Goal: Information Seeking & Learning: Check status

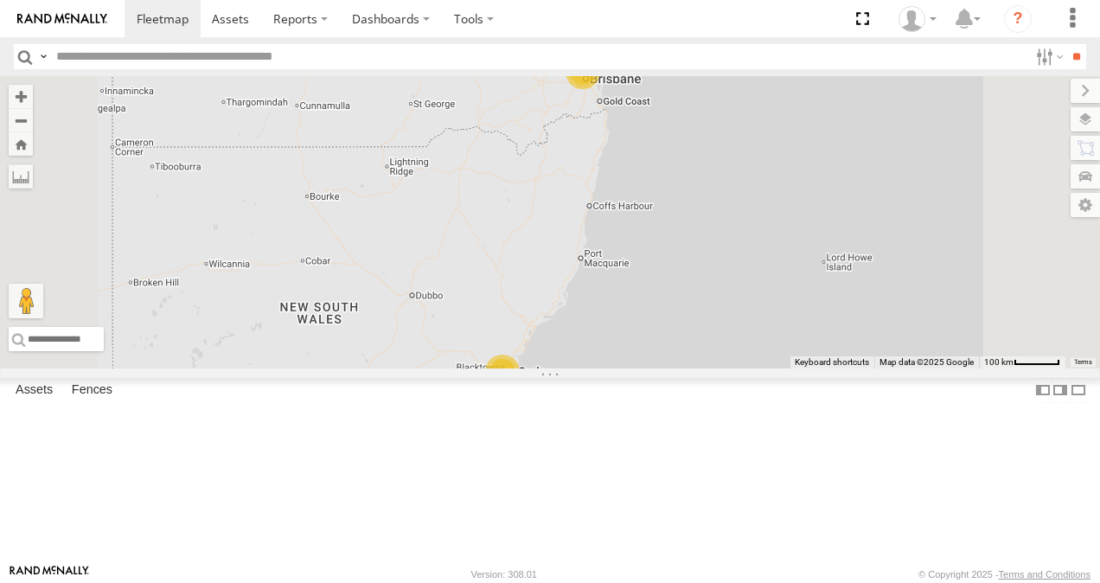
scroll to position [260, 0]
click at [0, 0] on link at bounding box center [0, 0] width 0 height 0
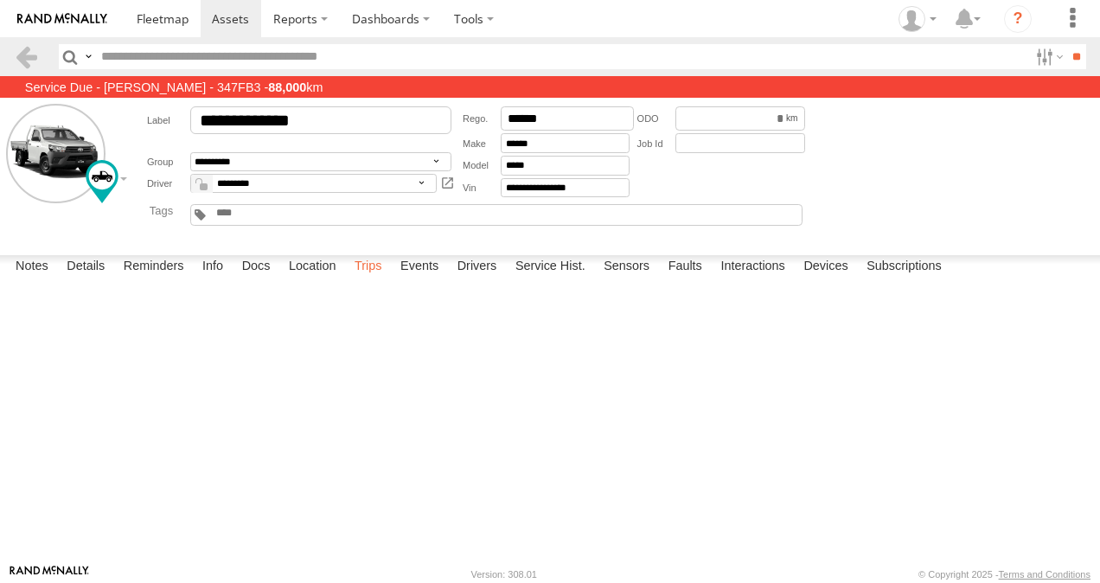
click at [374, 279] on label "Trips" at bounding box center [368, 267] width 45 height 24
click at [164, 14] on span at bounding box center [163, 18] width 52 height 16
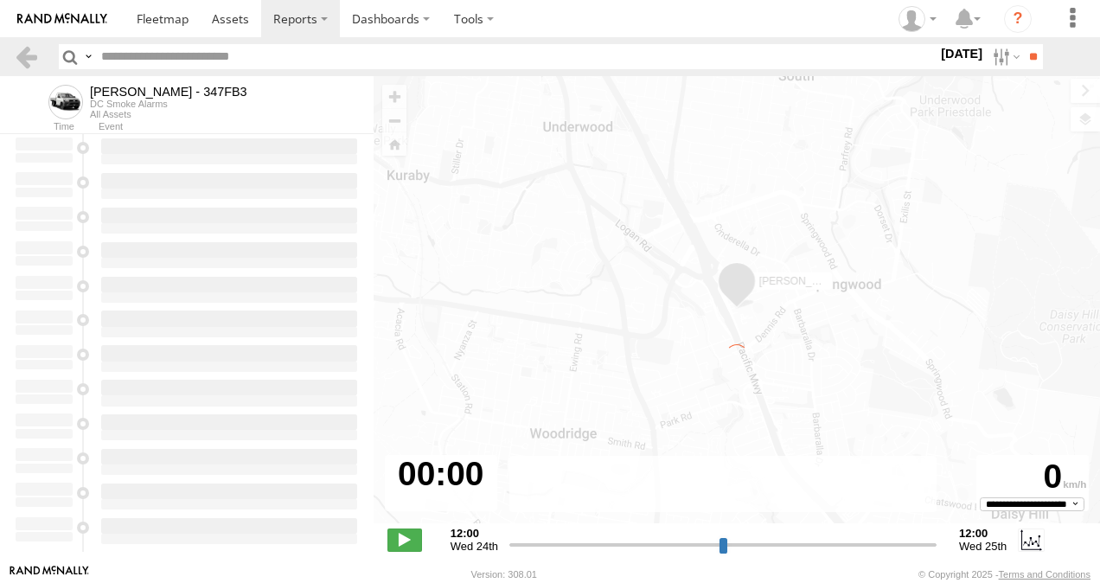
type input "**********"
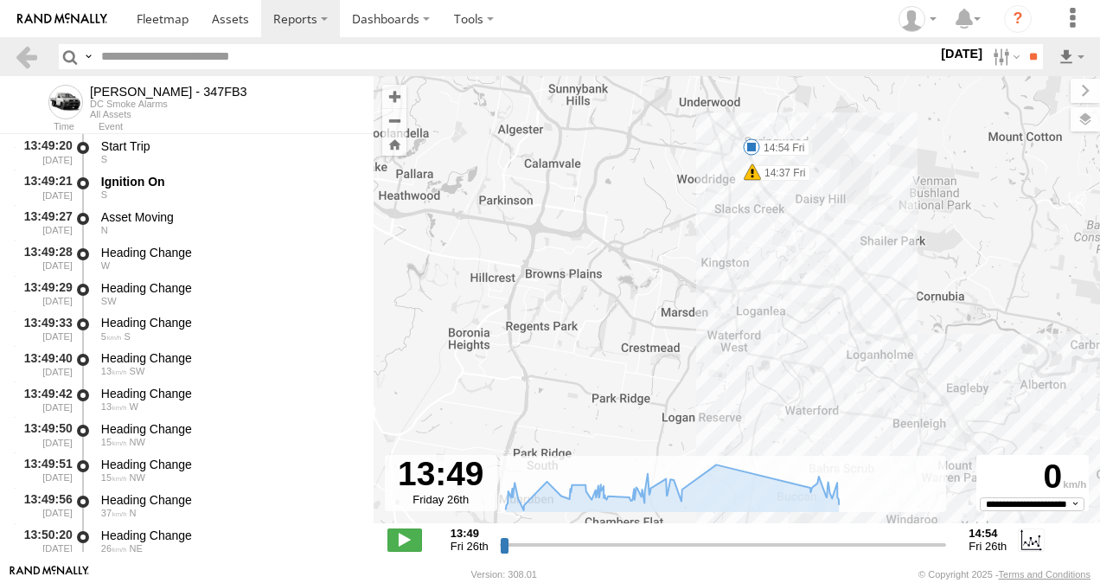
drag, startPoint x: 642, startPoint y: 227, endPoint x: 832, endPoint y: 331, distance: 217.2
click at [832, 331] on div "Alex - 347FB3 13:51 Fri 14:03 Fri 14:37 Fri 14:54 Fri" at bounding box center [737, 308] width 727 height 465
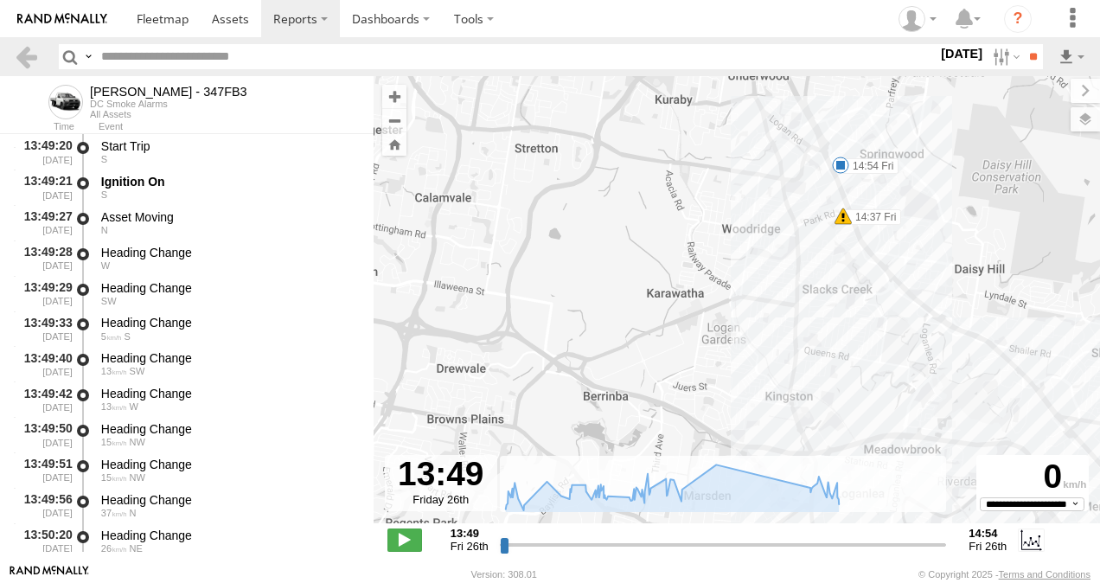
click at [843, 221] on span at bounding box center [843, 216] width 17 height 17
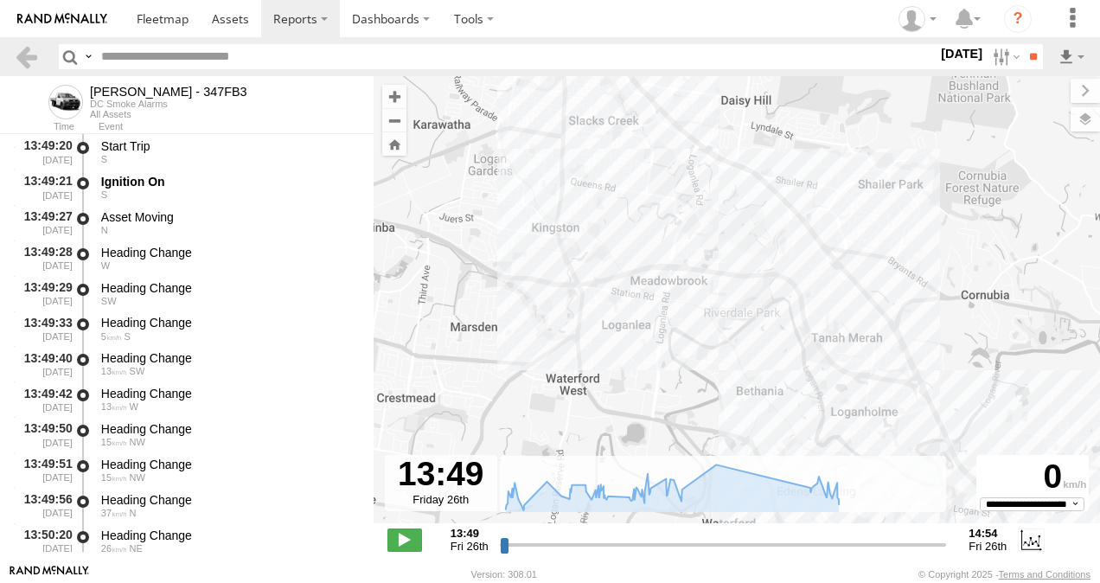
drag, startPoint x: 858, startPoint y: 378, endPoint x: 631, endPoint y: 223, distance: 275.2
click at [614, 202] on div "Alex - 347FB3 13:51 Fri 14:03 Fri 14:37 Fri 14:54 Fri Harsh Right Cornering 14:…" at bounding box center [737, 308] width 727 height 465
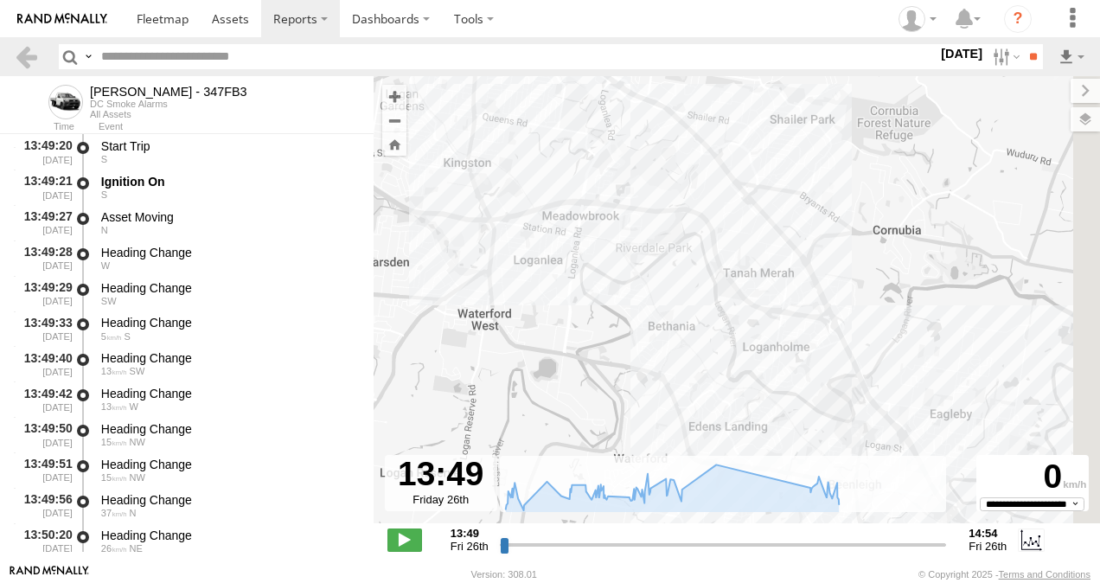
drag, startPoint x: 706, startPoint y: 287, endPoint x: 747, endPoint y: 264, distance: 47.6
click at [632, 203] on div "Alex - 347FB3 13:51 Fri 14:03 Fri 14:37 Fri 14:54 Fri Harsh Right Cornering 14:…" at bounding box center [737, 308] width 727 height 465
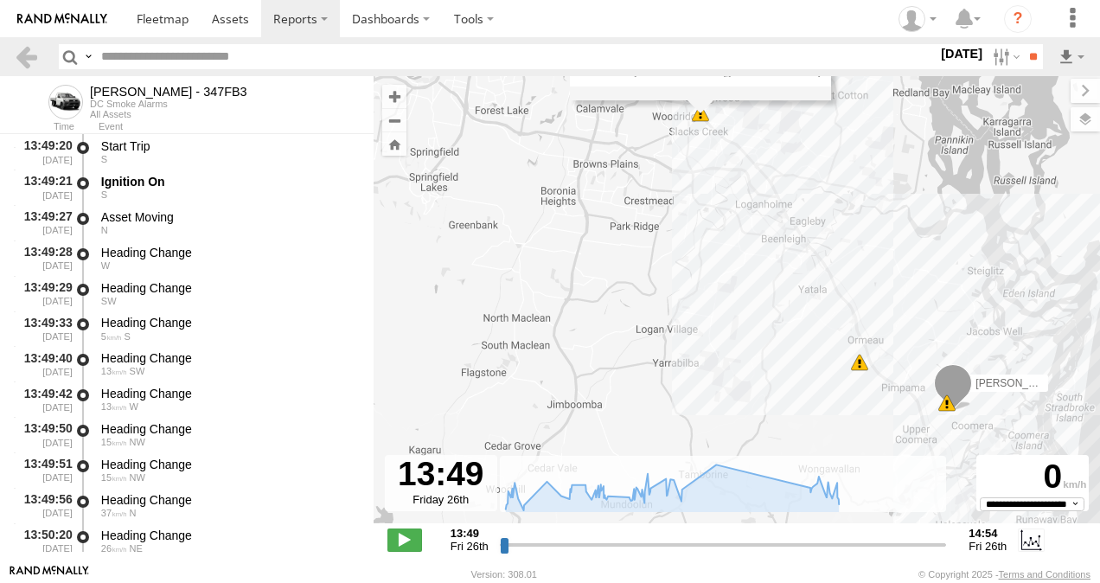
drag, startPoint x: 843, startPoint y: 337, endPoint x: 786, endPoint y: 211, distance: 139.0
click at [786, 211] on div "Alex - 347FB3 13:51 Fri 14:03 Fri 14:37 Fri 14:54 Fri Harsh Right Cornering 14:…" at bounding box center [737, 308] width 727 height 465
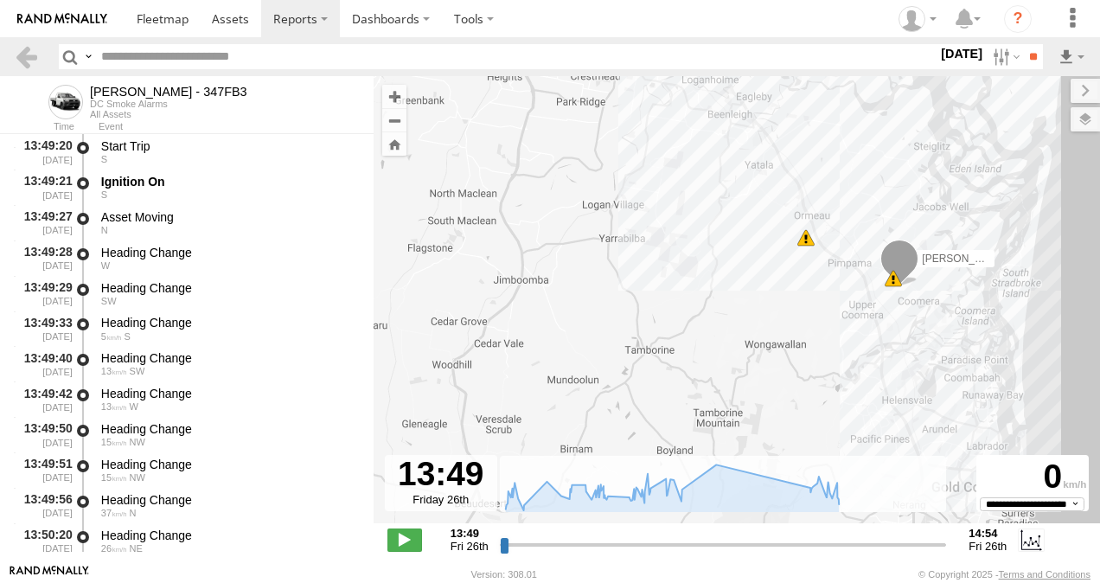
click at [805, 240] on span at bounding box center [806, 237] width 17 height 17
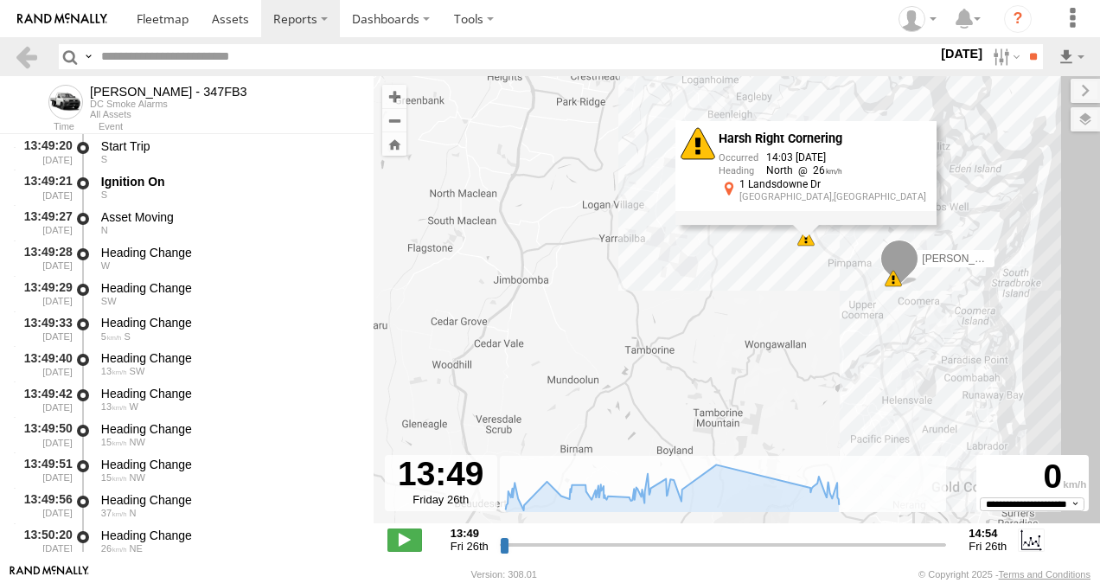
click at [895, 284] on span at bounding box center [893, 278] width 17 height 17
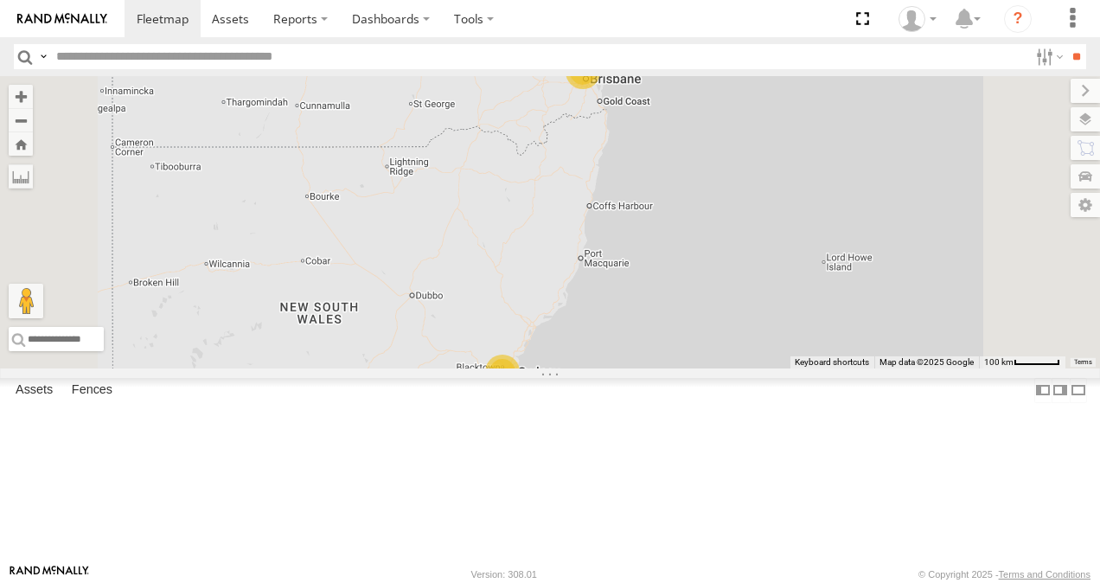
click at [0, 0] on link at bounding box center [0, 0] width 0 height 0
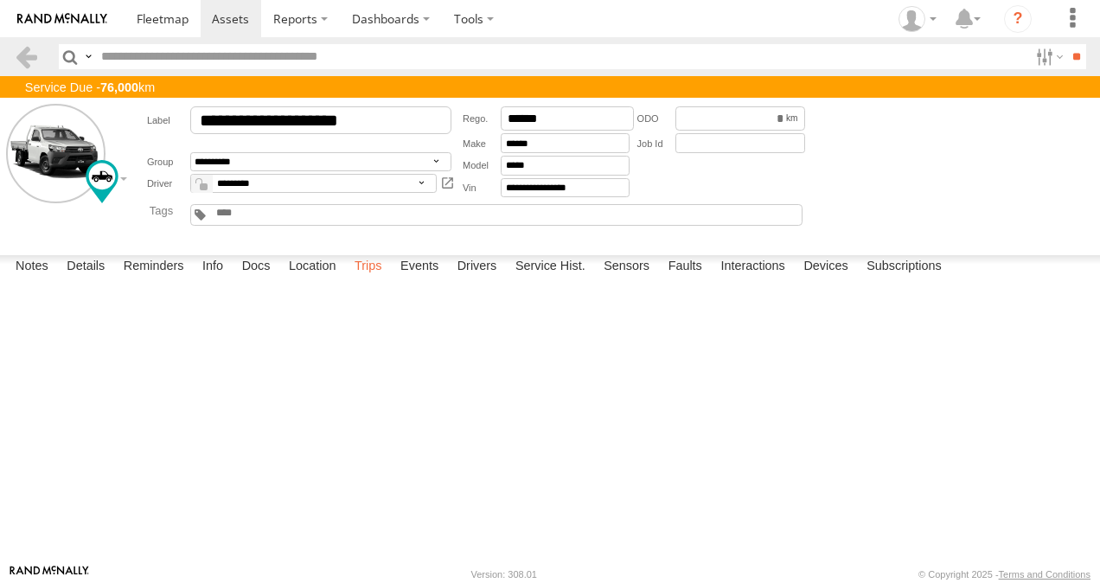
click at [375, 279] on label "Trips" at bounding box center [368, 267] width 45 height 24
click at [370, 279] on label "Trips" at bounding box center [368, 267] width 45 height 24
click at [174, 19] on span at bounding box center [163, 18] width 52 height 16
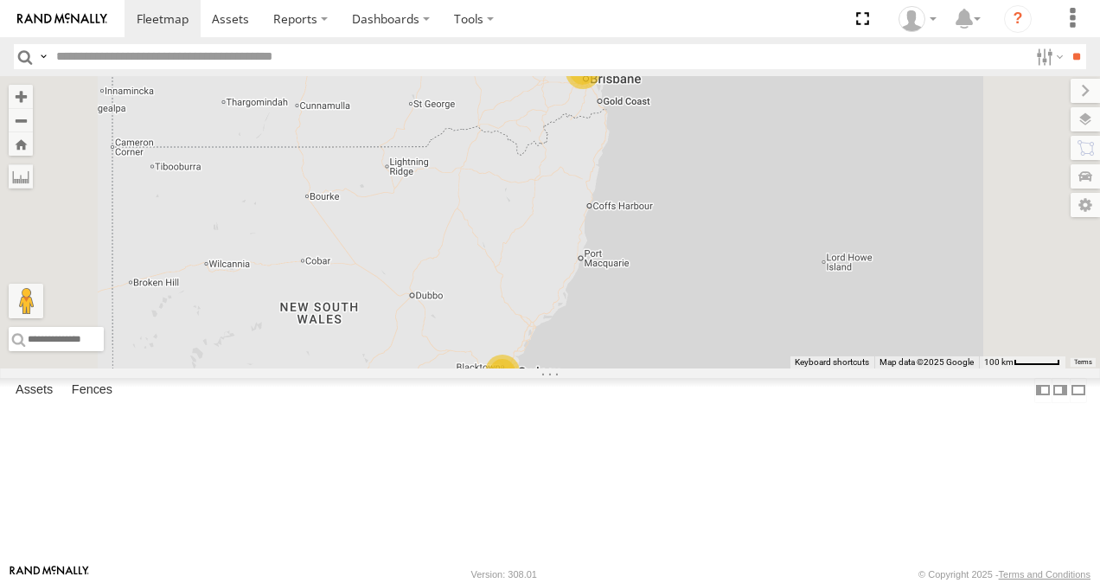
click at [0, 0] on link at bounding box center [0, 0] width 0 height 0
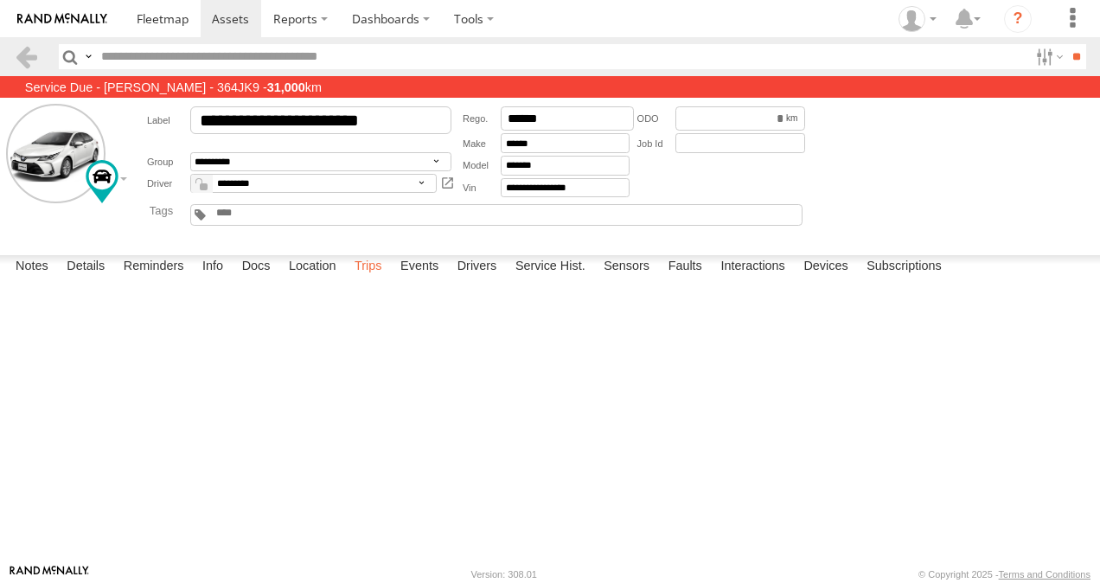
click at [374, 279] on label "Trips" at bounding box center [368, 267] width 45 height 24
click at [171, 16] on span at bounding box center [163, 18] width 52 height 16
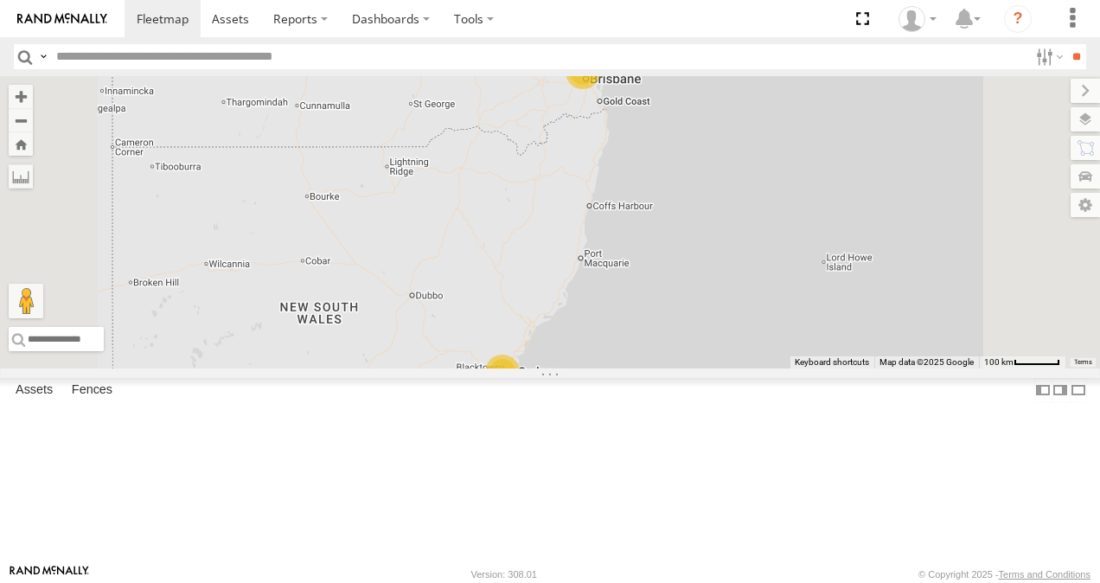
scroll to position [87, 0]
click at [0, 0] on link at bounding box center [0, 0] width 0 height 0
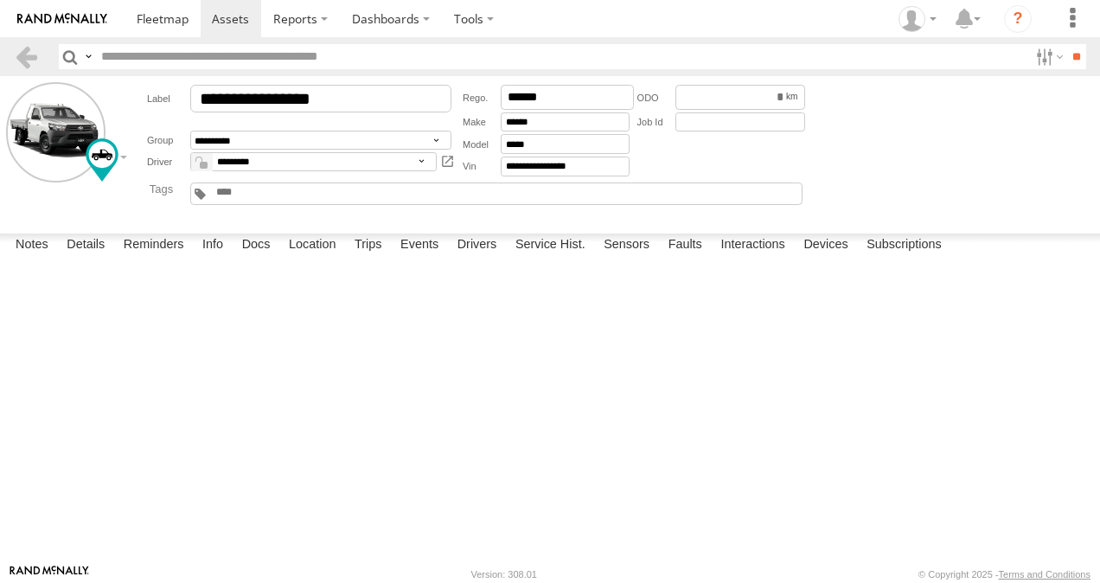
drag, startPoint x: 366, startPoint y: 541, endPoint x: 394, endPoint y: 539, distance: 28.6
click at [366, 258] on label "Trips" at bounding box center [368, 246] width 45 height 24
click at [171, 16] on span at bounding box center [163, 18] width 52 height 16
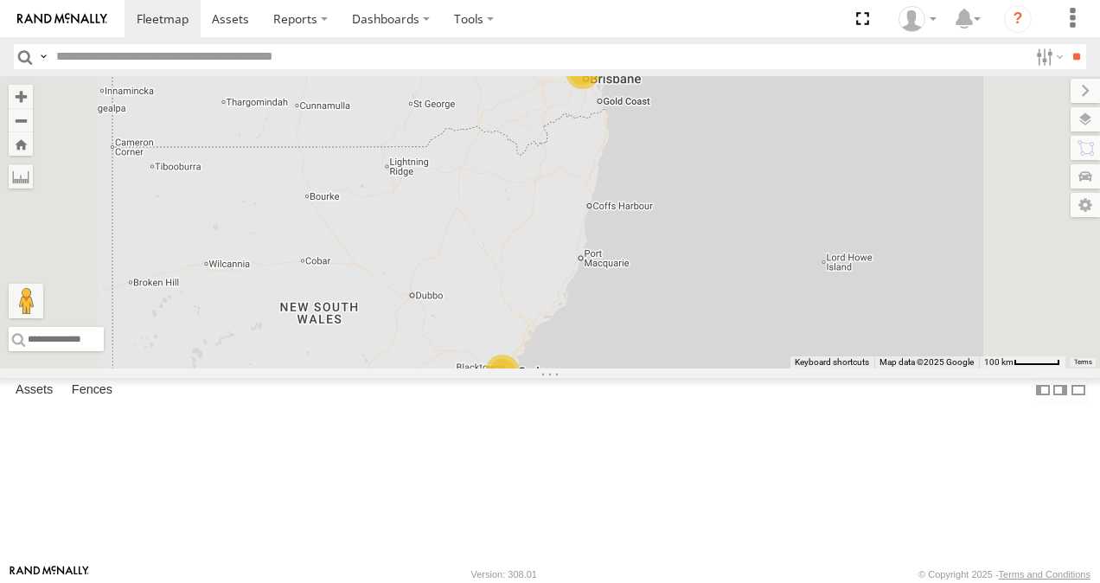
click at [0, 0] on link at bounding box center [0, 0] width 0 height 0
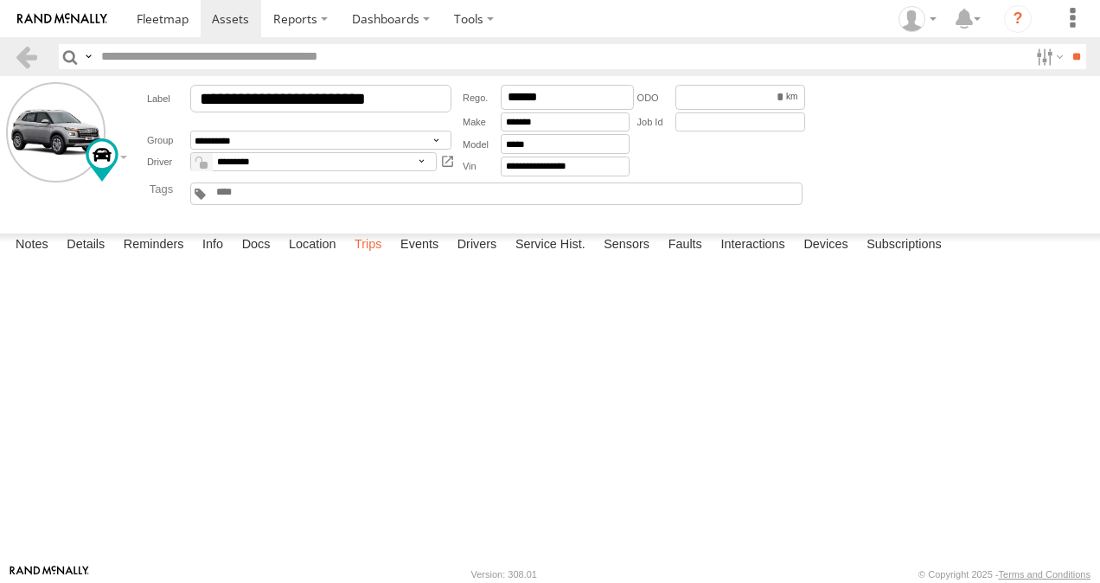
click at [365, 258] on label "Trips" at bounding box center [368, 246] width 45 height 24
click at [176, 21] on span at bounding box center [163, 18] width 52 height 16
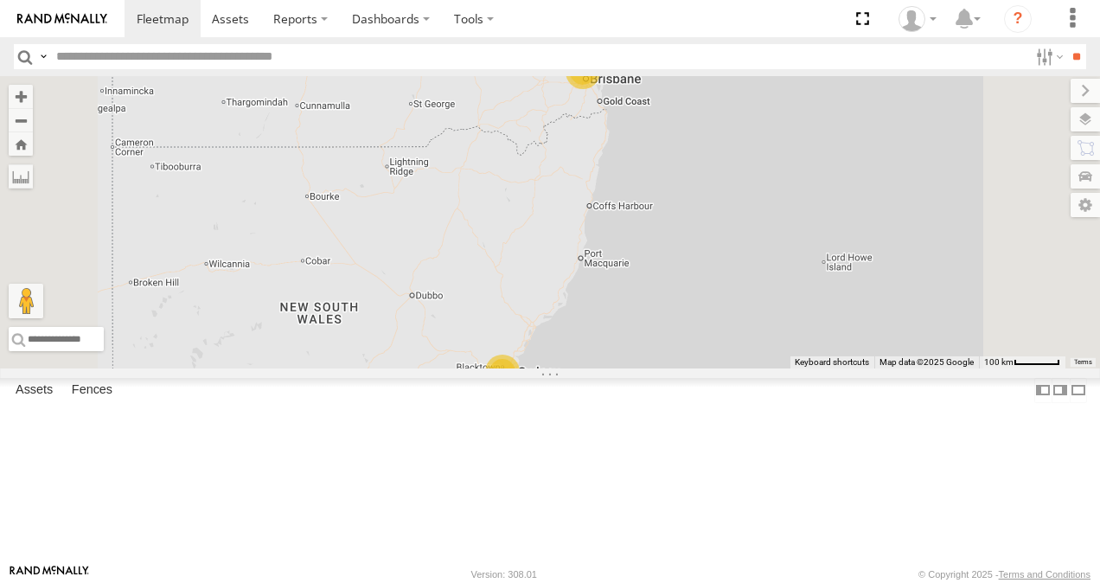
click at [0, 0] on link at bounding box center [0, 0] width 0 height 0
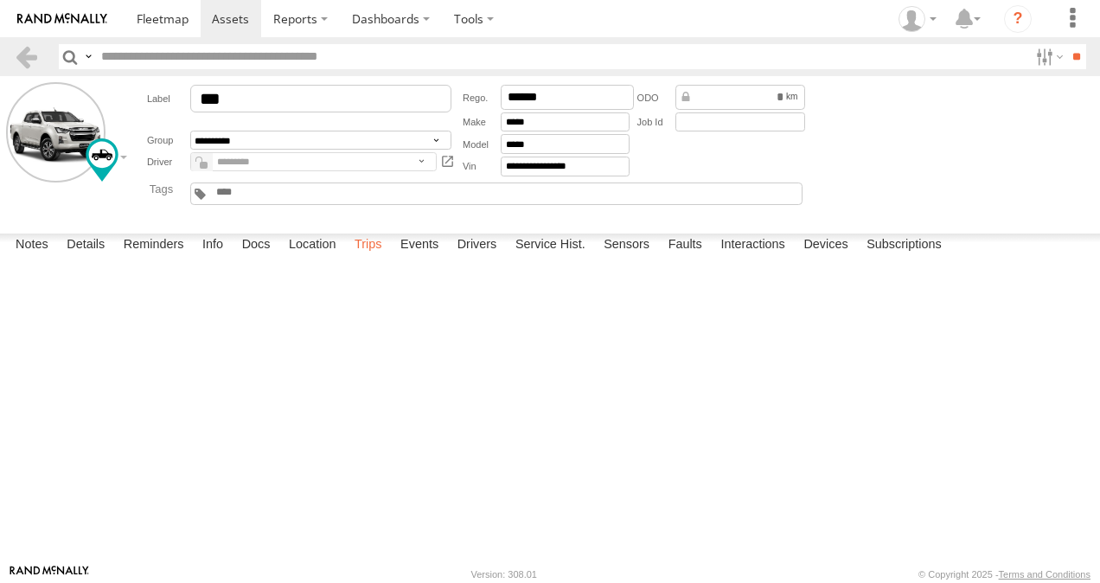
click at [374, 258] on label "Trips" at bounding box center [368, 246] width 45 height 24
click at [160, 12] on span at bounding box center [163, 18] width 52 height 16
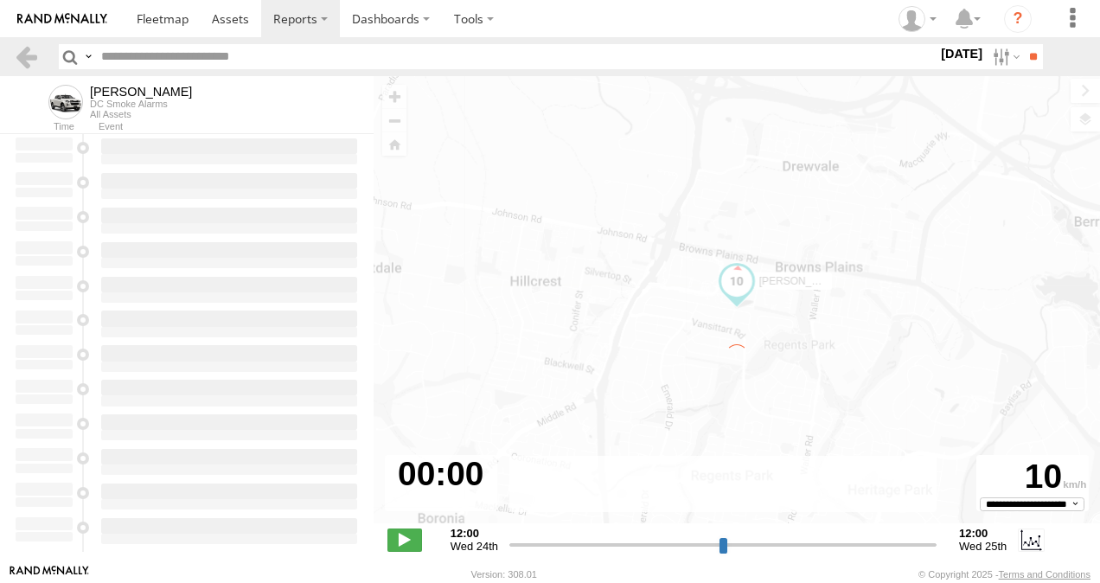
type input "**********"
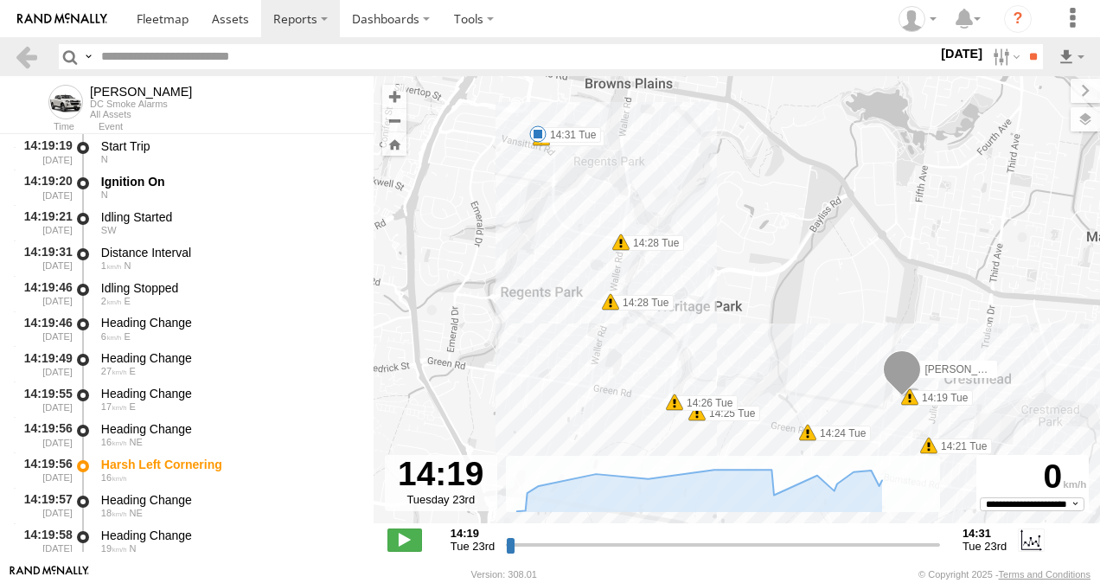
click at [612, 304] on span at bounding box center [610, 301] width 17 height 17
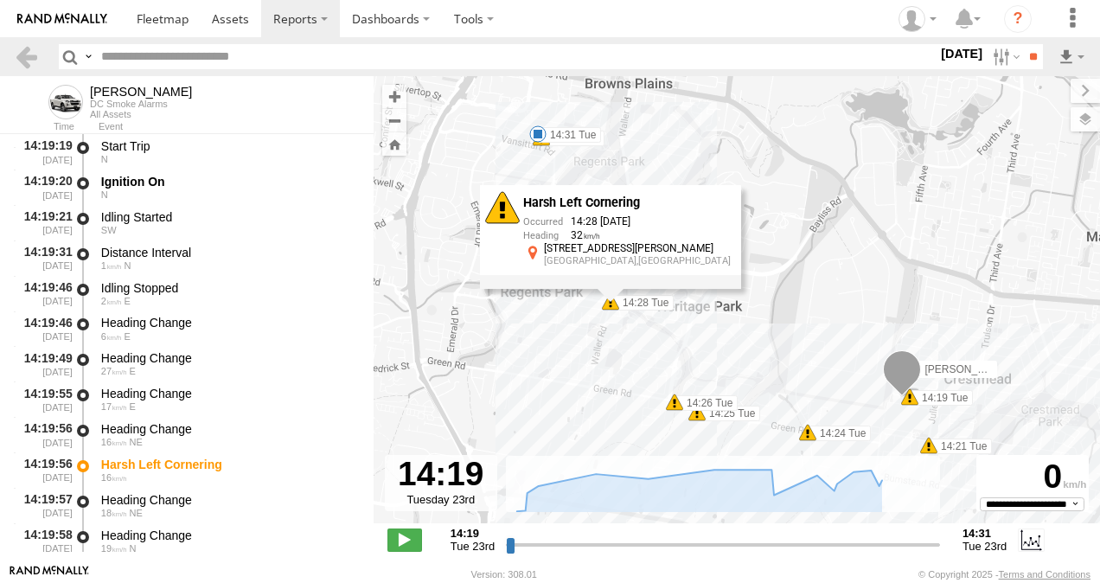
click at [677, 405] on span at bounding box center [674, 402] width 17 height 17
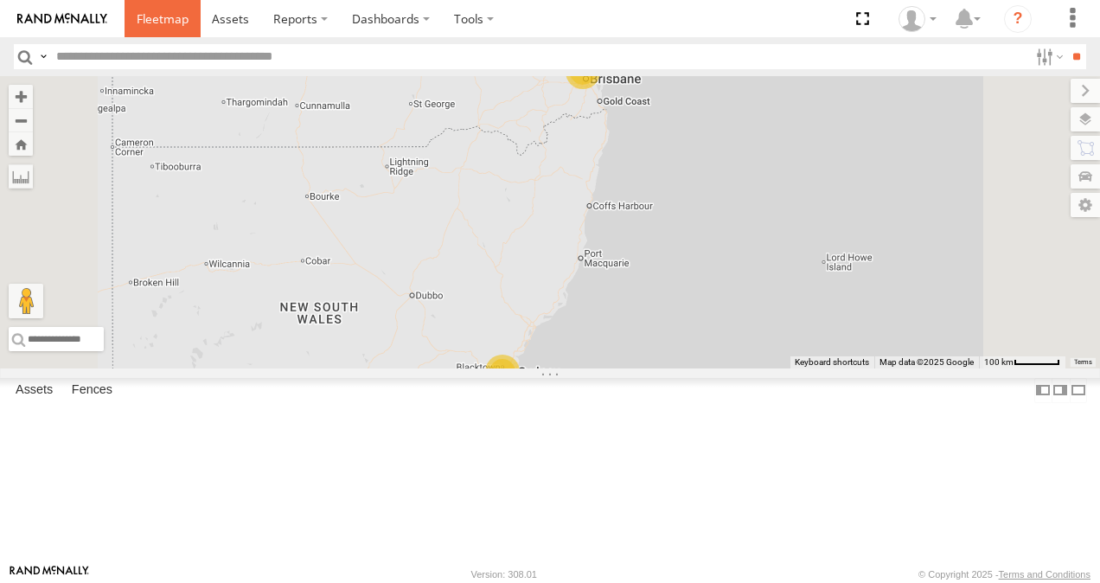
click at [170, 19] on span at bounding box center [163, 18] width 52 height 16
click at [0, 0] on link at bounding box center [0, 0] width 0 height 0
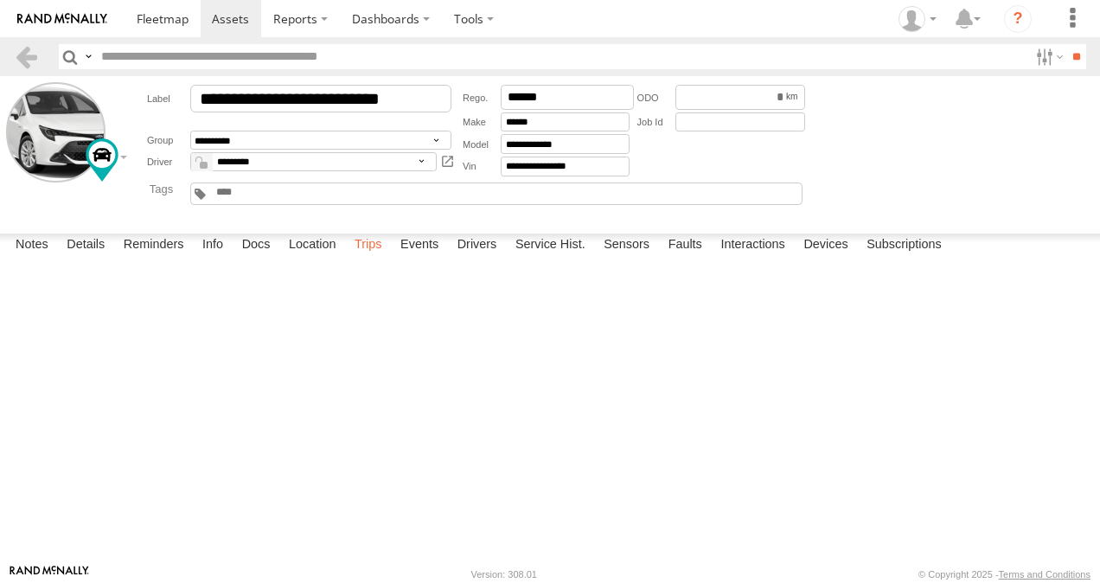
click at [372, 258] on label "Trips" at bounding box center [368, 246] width 45 height 24
click at [162, 13] on span at bounding box center [163, 18] width 52 height 16
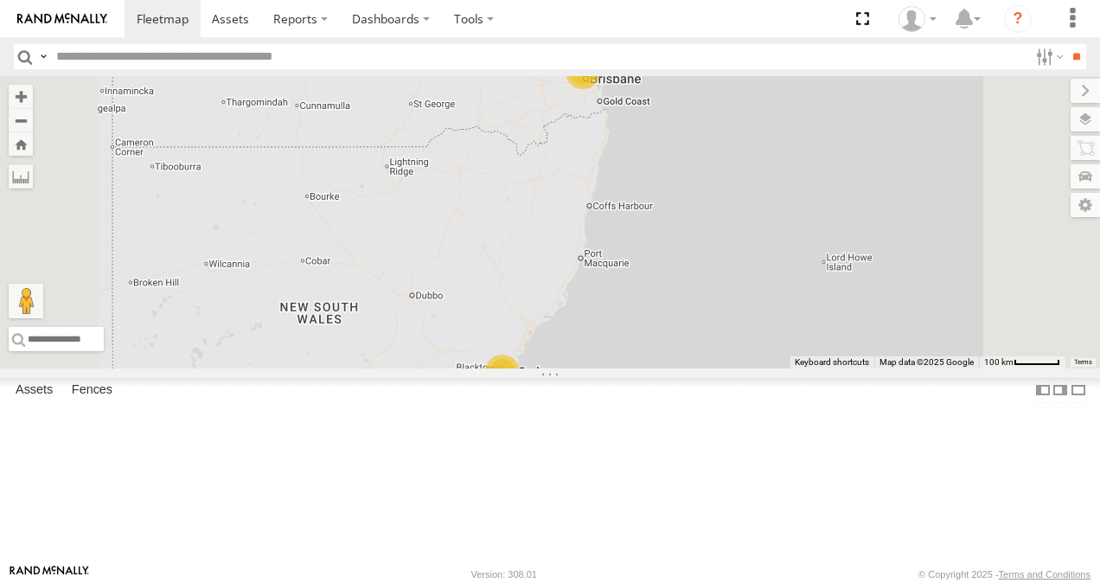
click at [0, 0] on link at bounding box center [0, 0] width 0 height 0
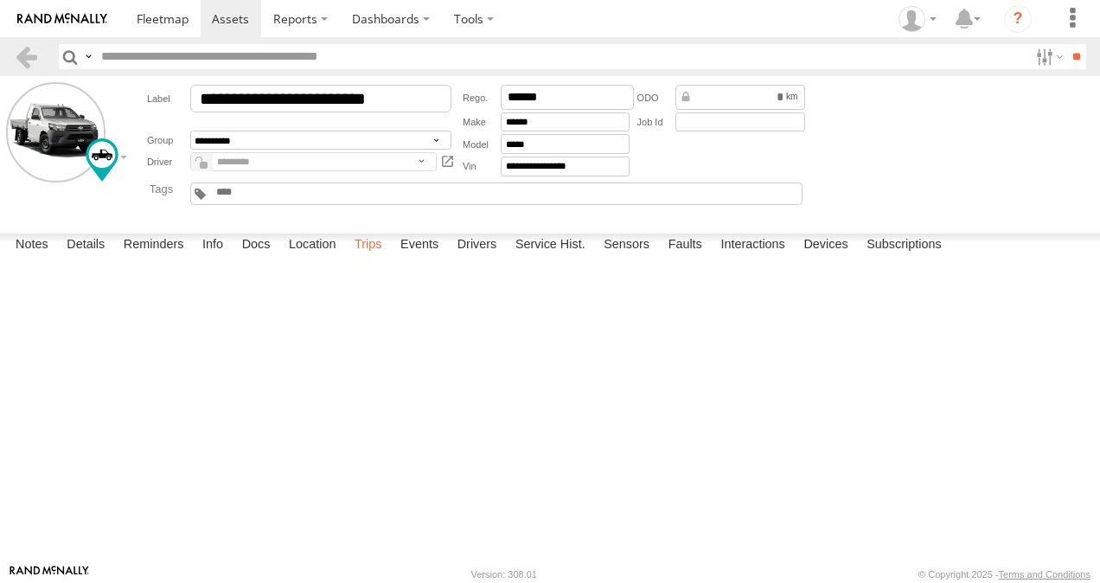
click at [375, 258] on label "Trips" at bounding box center [368, 246] width 45 height 24
click at [163, 22] on span at bounding box center [163, 18] width 52 height 16
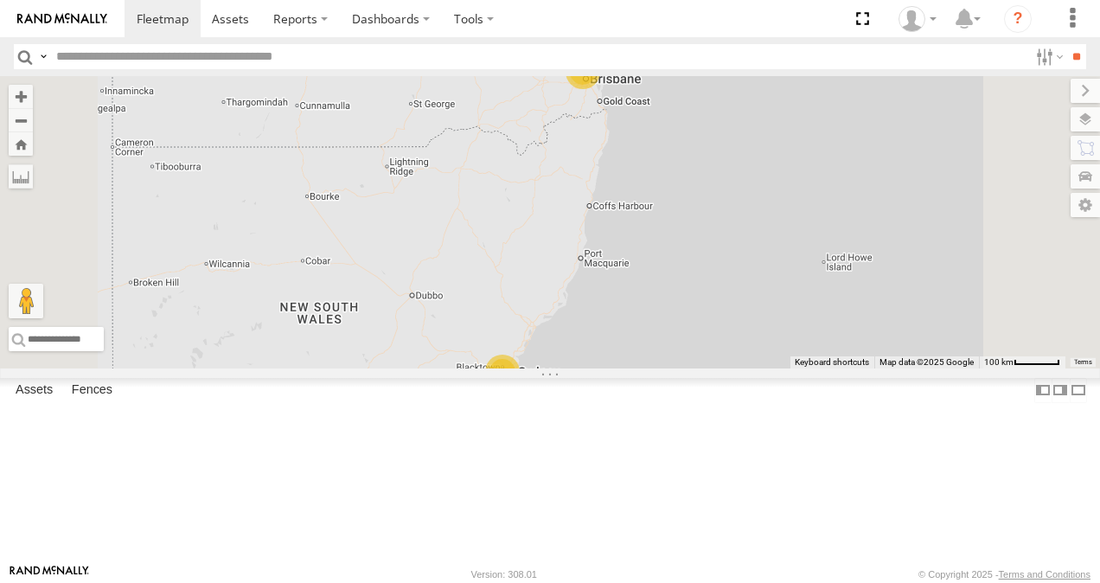
scroll to position [346, 0]
click at [0, 0] on link at bounding box center [0, 0] width 0 height 0
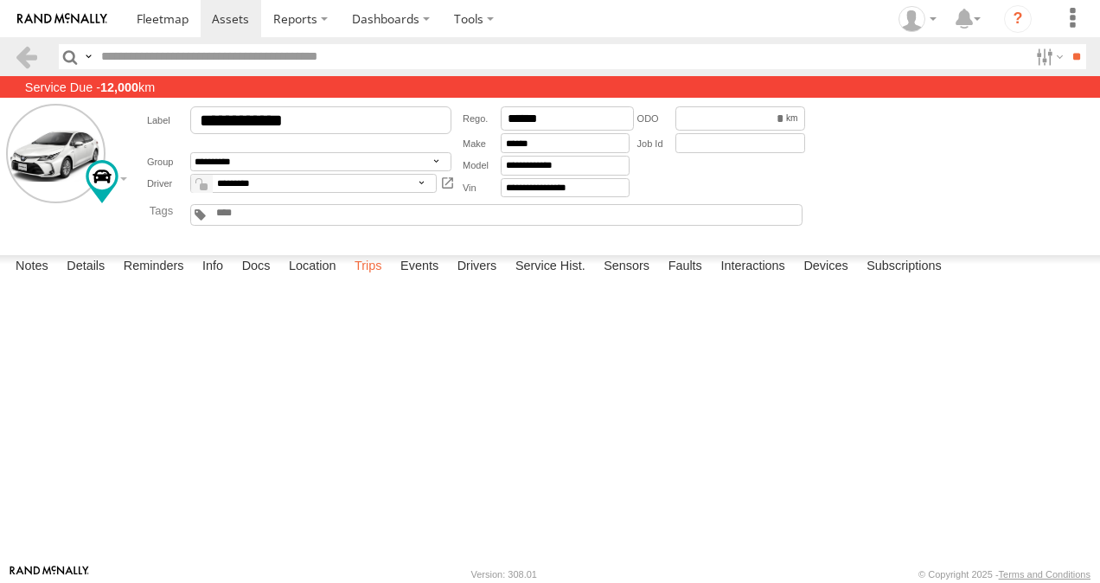
click at [374, 279] on label "Trips" at bounding box center [368, 267] width 45 height 24
click at [154, 12] on span at bounding box center [163, 18] width 52 height 16
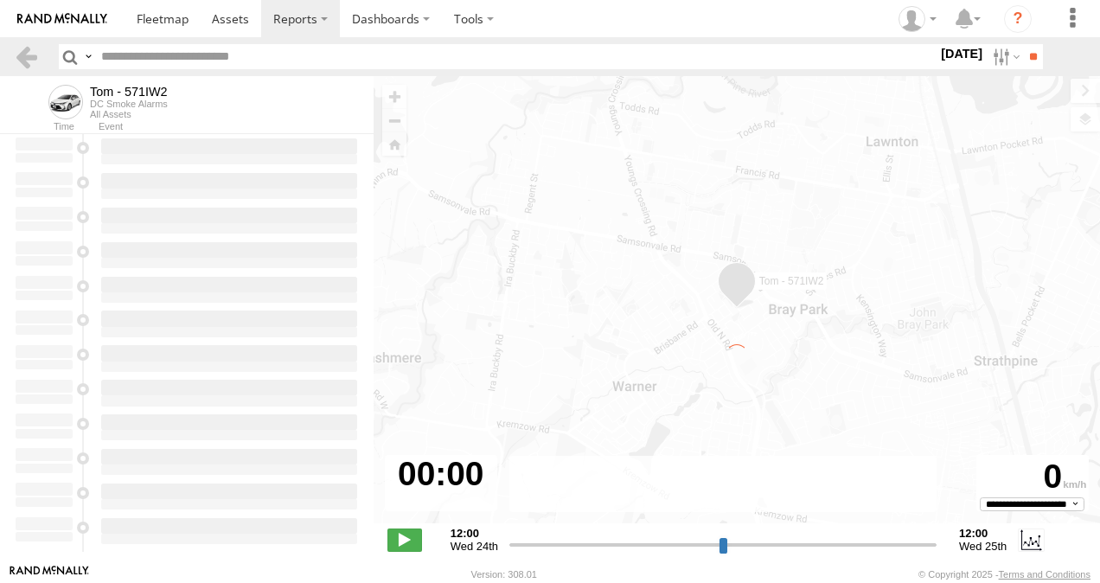
type input "**********"
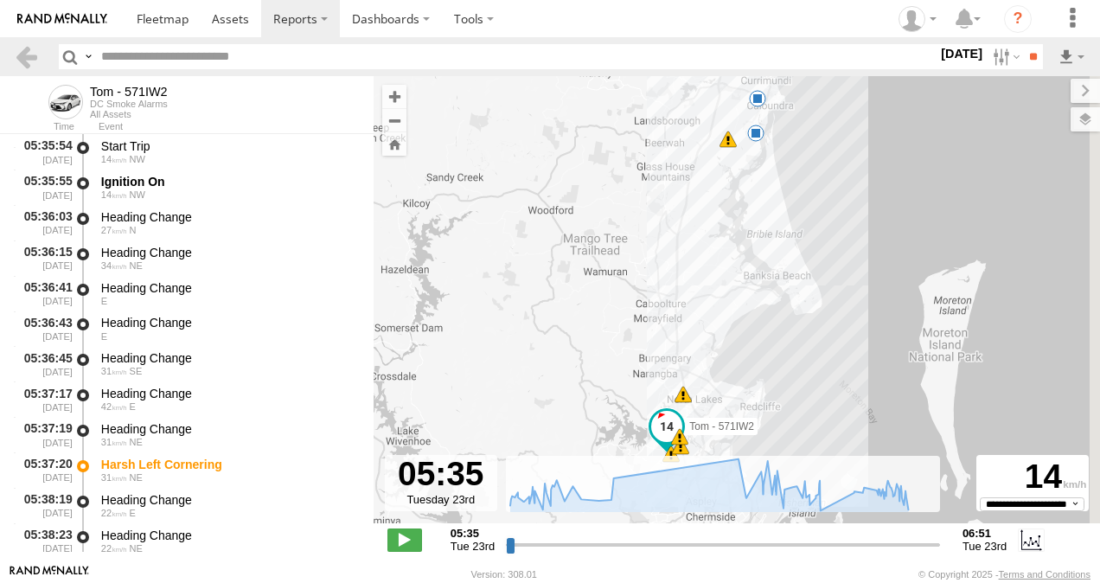
drag, startPoint x: 780, startPoint y: 321, endPoint x: 734, endPoint y: 336, distance: 49.0
click at [734, 336] on div "[PERSON_NAME] - 571IW2 05:37 Tue 05:40 Tue 05:41 Tue 05:51 Tue 06:35 Tue 06:51 …" at bounding box center [737, 308] width 727 height 465
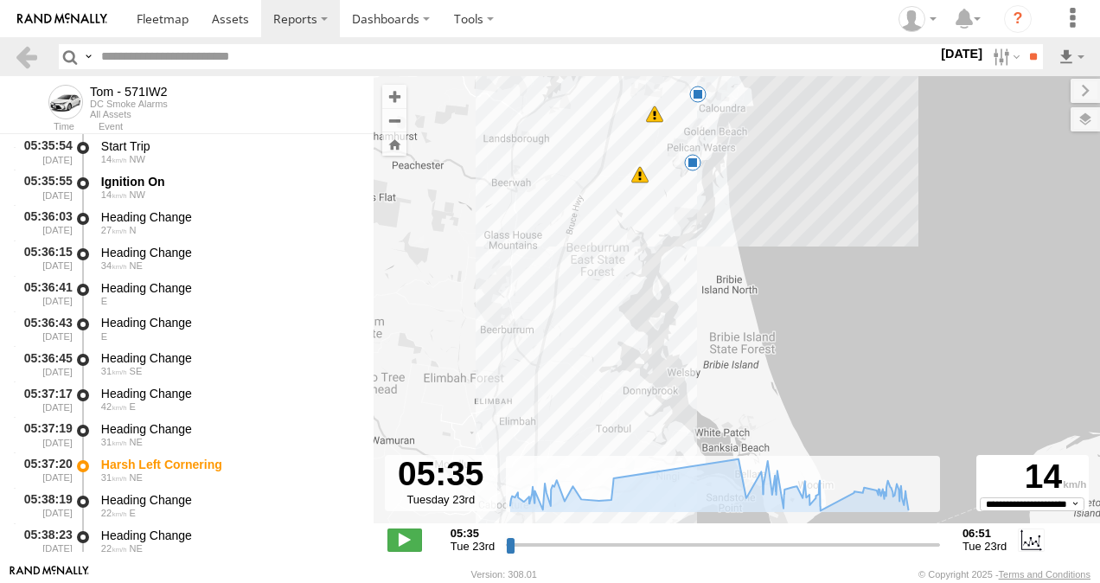
click at [694, 164] on span at bounding box center [692, 162] width 17 height 17
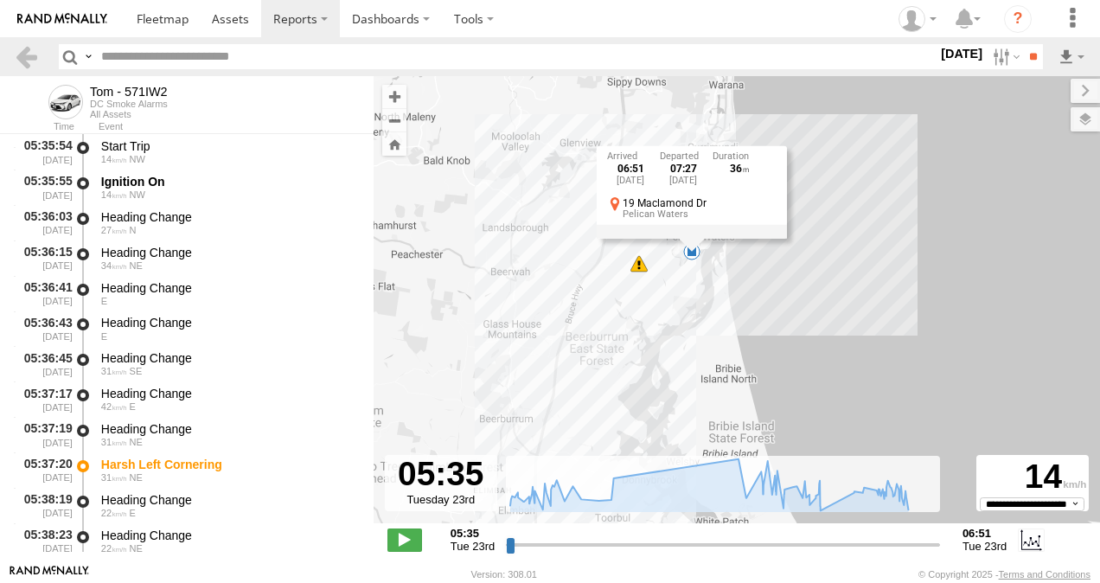
drag, startPoint x: 663, startPoint y: 232, endPoint x: 662, endPoint y: 308, distance: 76.1
click at [662, 308] on div "Tom - 571IW2 05:37 Tue 05:40 Tue 05:41 Tue 05:51 Tue 06:35 Tue 06:51 Tue 6 13 0…" at bounding box center [737, 308] width 727 height 465
click at [752, 335] on div "Tom - 571IW2 05:37 Tue 05:40 Tue 05:41 Tue 05:51 Tue 06:35 Tue 06:51 Tue 6 13 0…" at bounding box center [737, 308] width 727 height 465
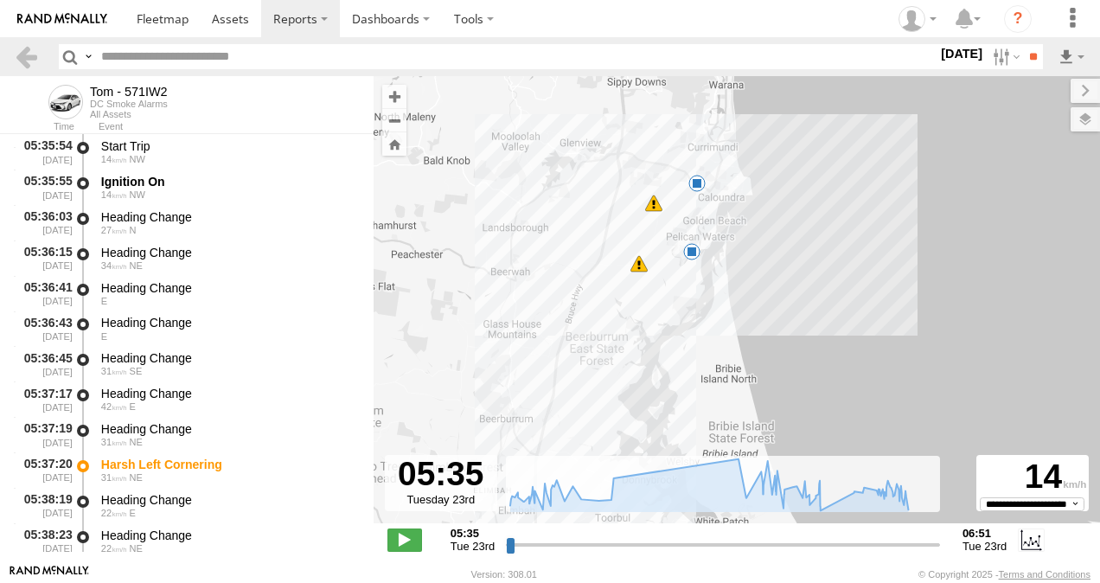
click at [698, 184] on span at bounding box center [697, 183] width 17 height 17
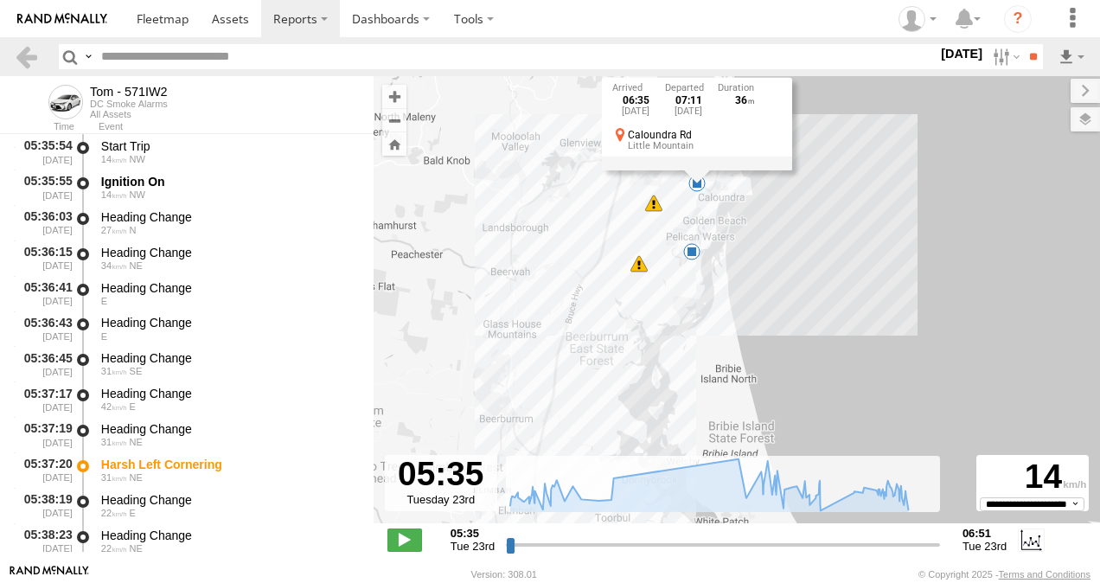
click at [655, 202] on div "13" at bounding box center [653, 203] width 17 height 17
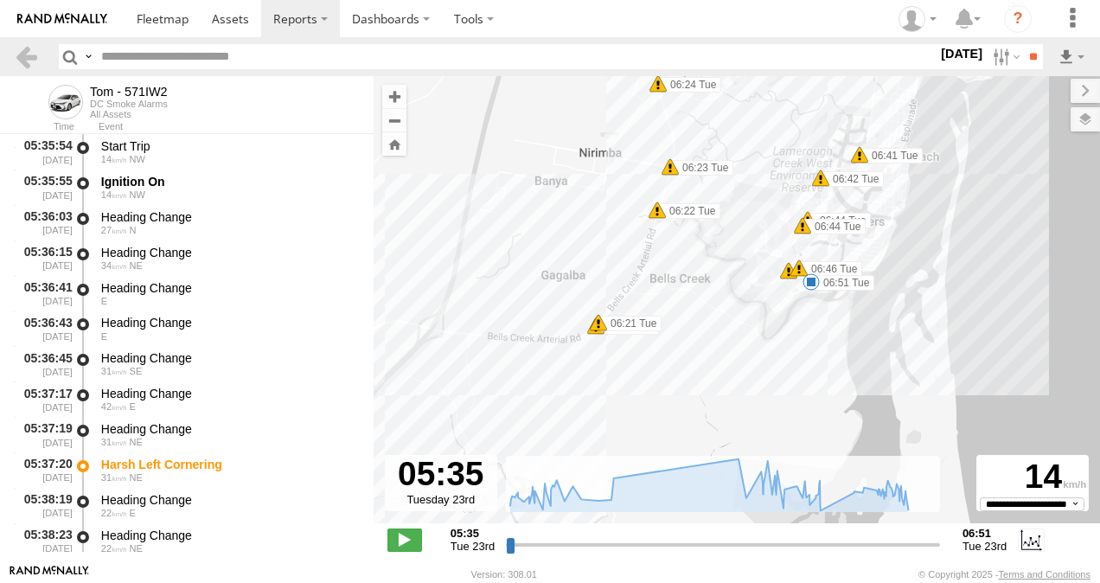
drag, startPoint x: 747, startPoint y: 306, endPoint x: 767, endPoint y: 137, distance: 170.7
click at [767, 137] on div "Tom - 571IW2 05:37 Tue 05:40 Tue 05:41 Tue 05:51 Tue 06:35 Tue 06:51 Tue 06:20 …" at bounding box center [737, 308] width 727 height 465
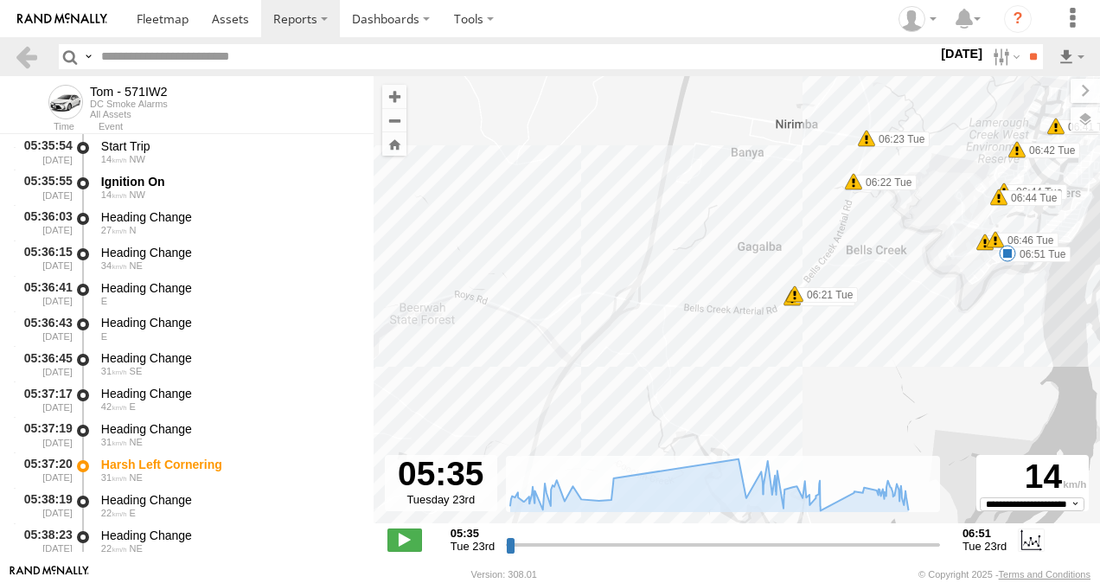
drag, startPoint x: 756, startPoint y: 327, endPoint x: 901, endPoint y: 303, distance: 146.5
click at [901, 303] on div "Tom - 571IW2 05:37 Tue 05:40 Tue 05:41 Tue 05:51 Tue 06:35 Tue 06:51 Tue 06:20 …" at bounding box center [737, 308] width 727 height 465
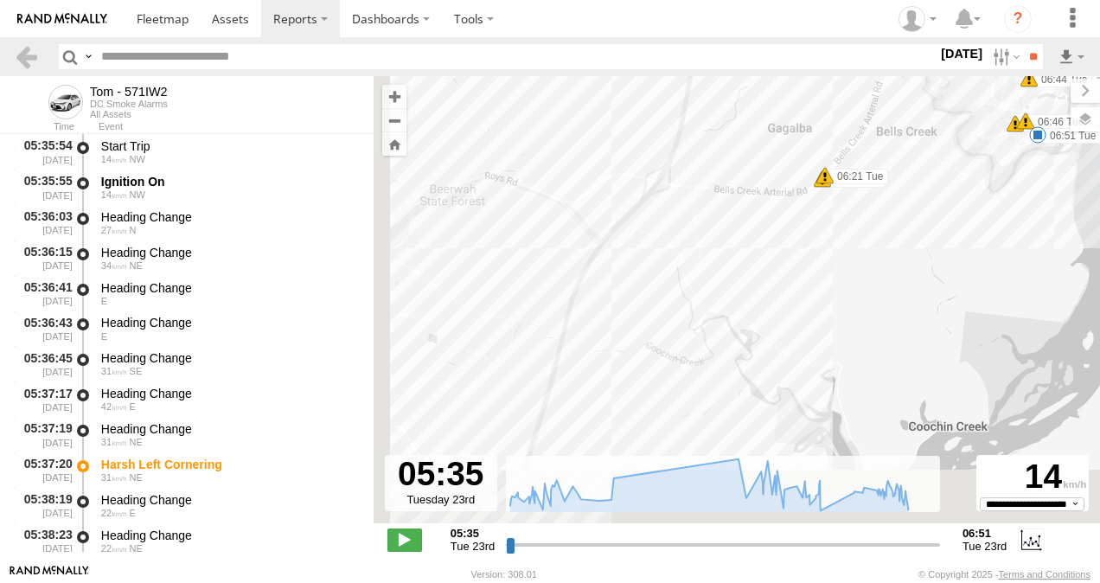
drag, startPoint x: 837, startPoint y: 369, endPoint x: 862, endPoint y: 173, distance: 197.1
click at [862, 173] on div "Tom - 571IW2 05:37 Tue 05:40 Tue 05:41 Tue 05:51 Tue 06:35 Tue 06:51 Tue 06:20 …" at bounding box center [737, 308] width 727 height 465
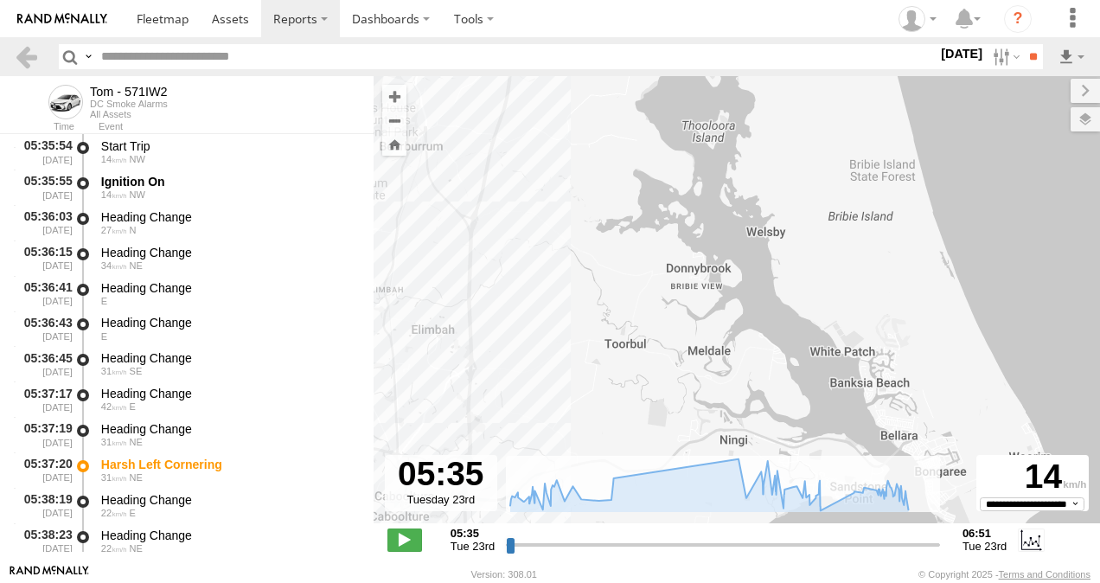
drag, startPoint x: 895, startPoint y: 372, endPoint x: 703, endPoint y: 26, distance: 395.3
click at [703, 26] on body "?" at bounding box center [550, 291] width 1100 height 583
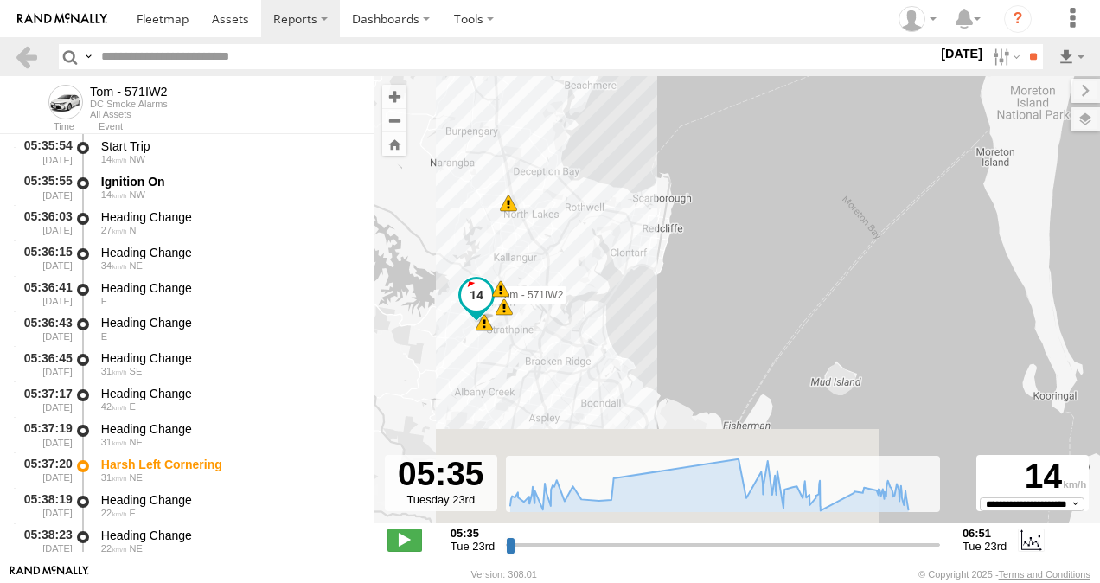
drag, startPoint x: 751, startPoint y: 341, endPoint x: 633, endPoint y: 1, distance: 359.8
click at [633, 1] on body "?" at bounding box center [550, 291] width 1100 height 583
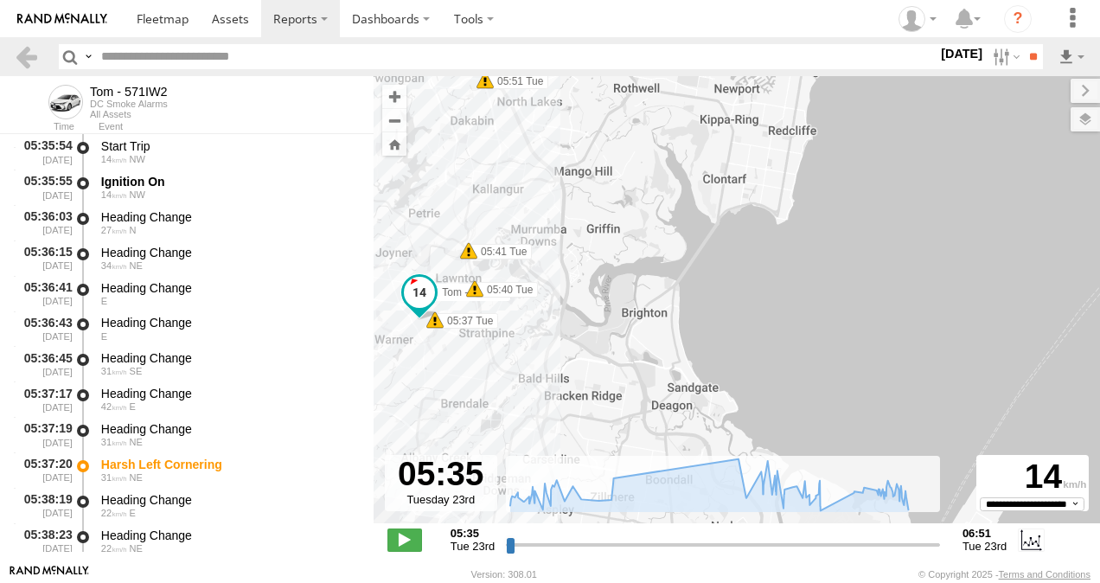
click at [476, 292] on span at bounding box center [474, 288] width 17 height 17
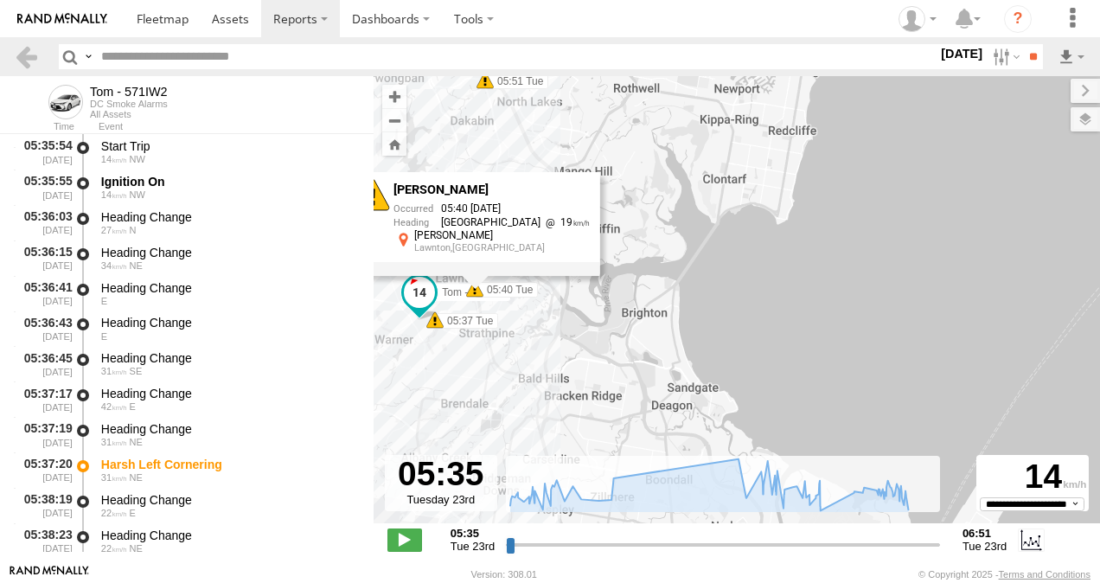
drag, startPoint x: 620, startPoint y: 358, endPoint x: 478, endPoint y: 352, distance: 142.9
click at [619, 361] on div "Tom - 571IW2 05:37 Tue 05:40 Tue 05:41 Tue 05:51 Tue 06:35 Tue 06:51 Tue 06:20 …" at bounding box center [737, 308] width 727 height 465
click at [436, 327] on span at bounding box center [434, 319] width 17 height 17
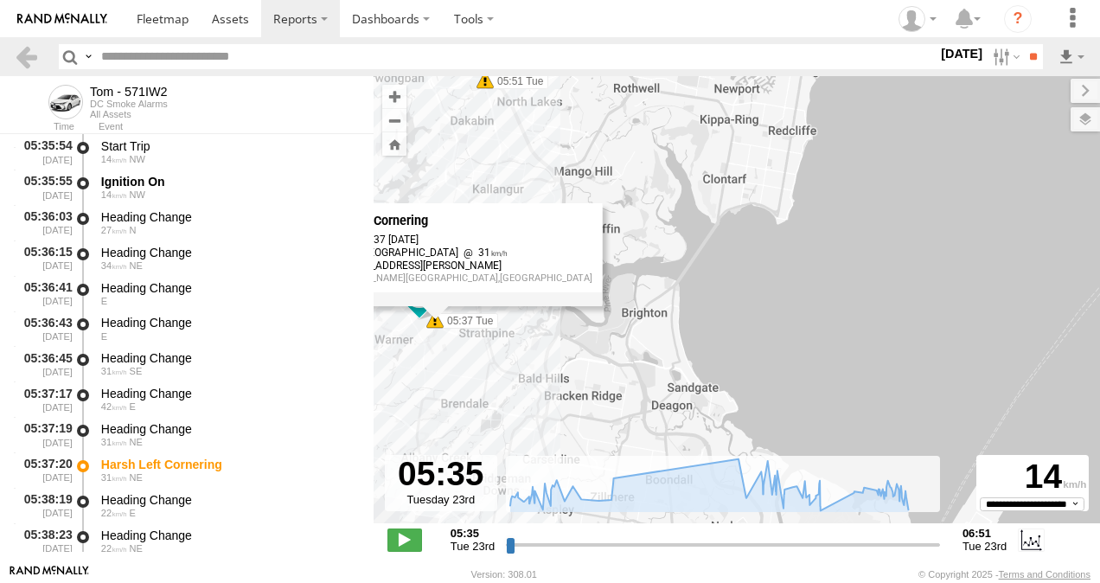
click at [519, 361] on div "Tom - 571IW2 05:37 Tue 05:40 Tue 05:41 Tue 05:51 Tue 06:35 Tue 06:51 Tue 06:20 …" at bounding box center [737, 308] width 727 height 465
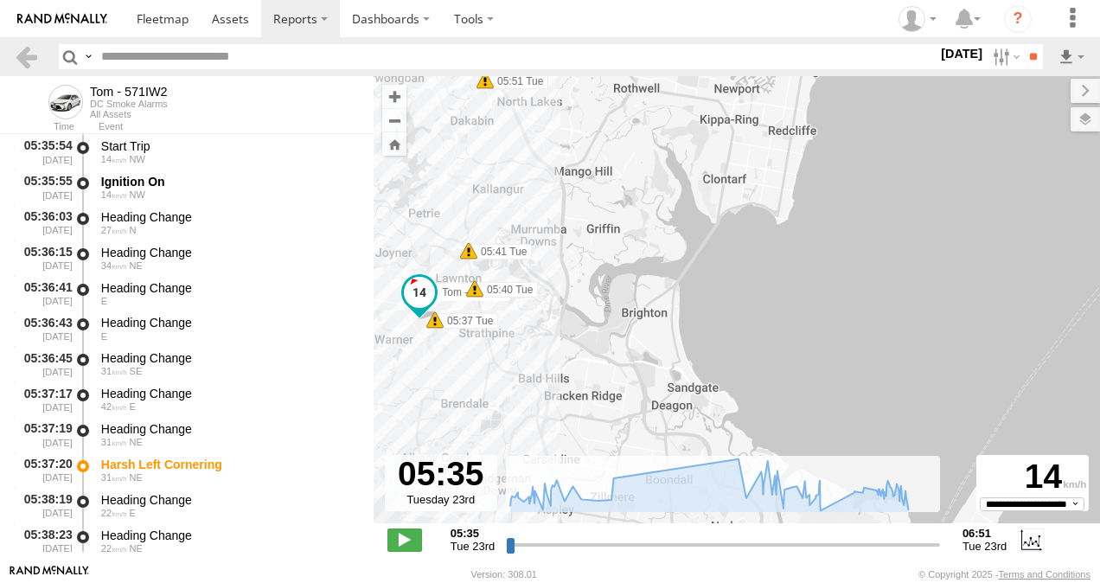
drag, startPoint x: 505, startPoint y: 119, endPoint x: 506, endPoint y: 235, distance: 115.9
click at [506, 239] on div "Tom - 571IW2 05:37 Tue 05:40 Tue 05:41 Tue 05:51 Tue 06:35 Tue 06:51 Tue 06:20 …" at bounding box center [737, 308] width 727 height 465
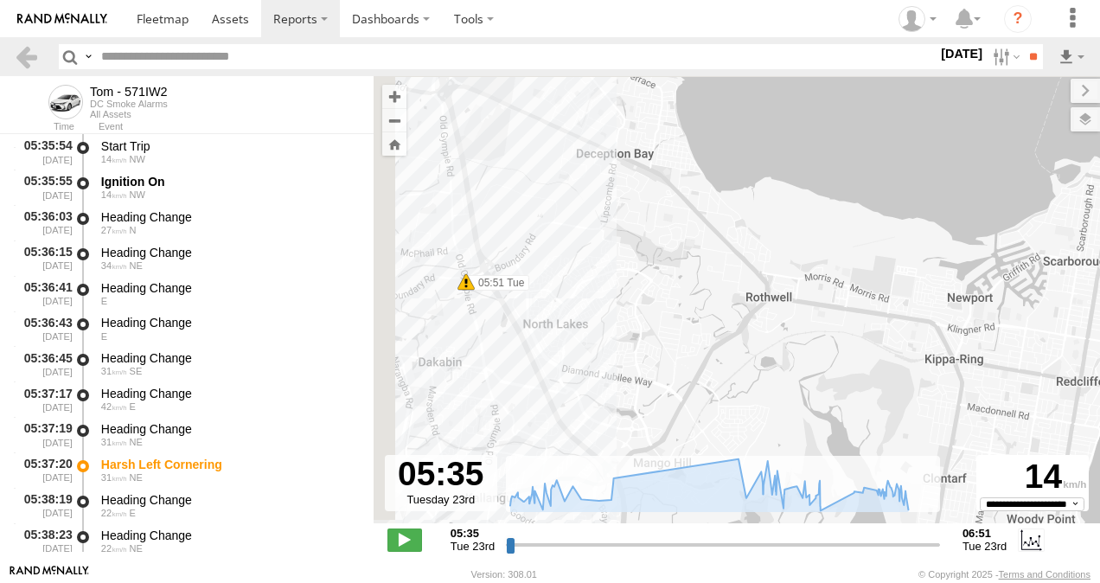
drag, startPoint x: 555, startPoint y: 142, endPoint x: 580, endPoint y: 365, distance: 224.6
click at [599, 393] on div "Tom - 571IW2 05:37 Tue 05:40 Tue 05:41 Tue 05:51 Tue 06:35 Tue 06:51 Tue 06:20 …" at bounding box center [737, 308] width 727 height 465
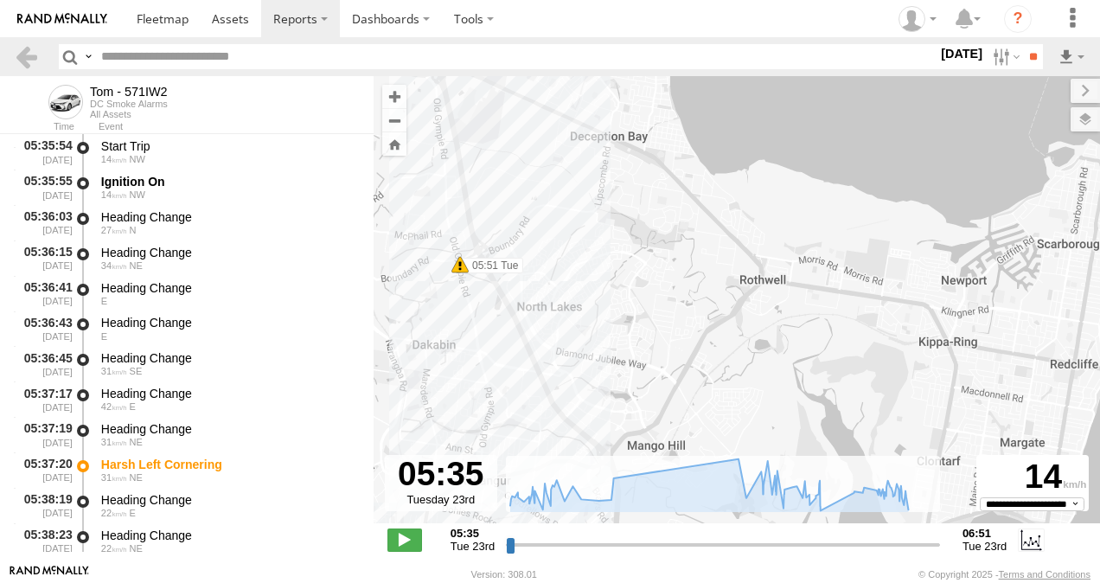
click at [460, 268] on span at bounding box center [460, 264] width 17 height 17
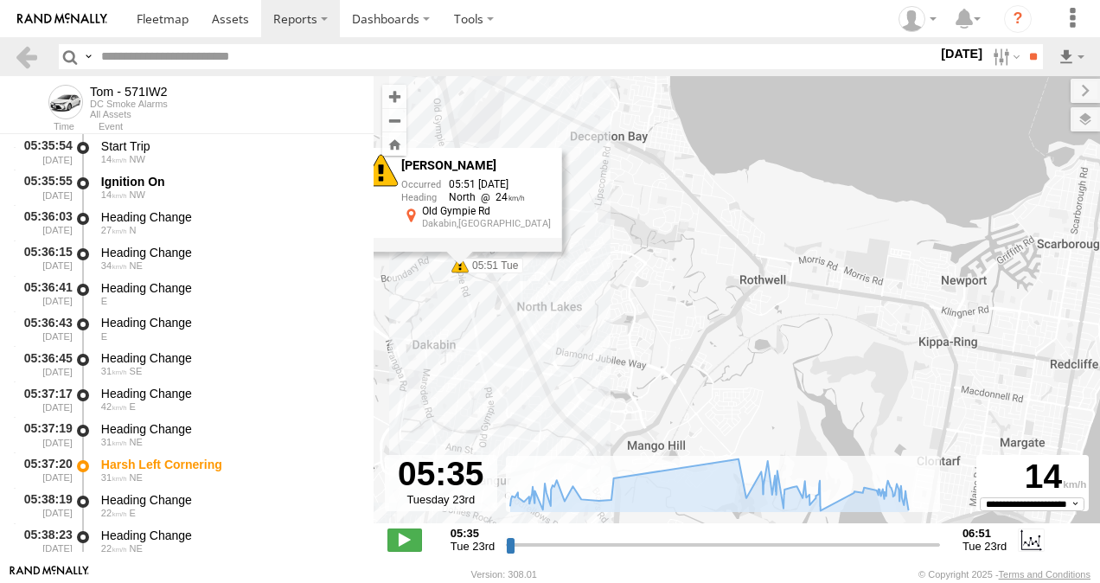
click at [606, 310] on div "Tom - 571IW2 05:37 Tue 05:40 Tue 05:41 Tue 05:51 Tue 06:35 Tue 06:51 Tue 06:20 …" at bounding box center [737, 308] width 727 height 465
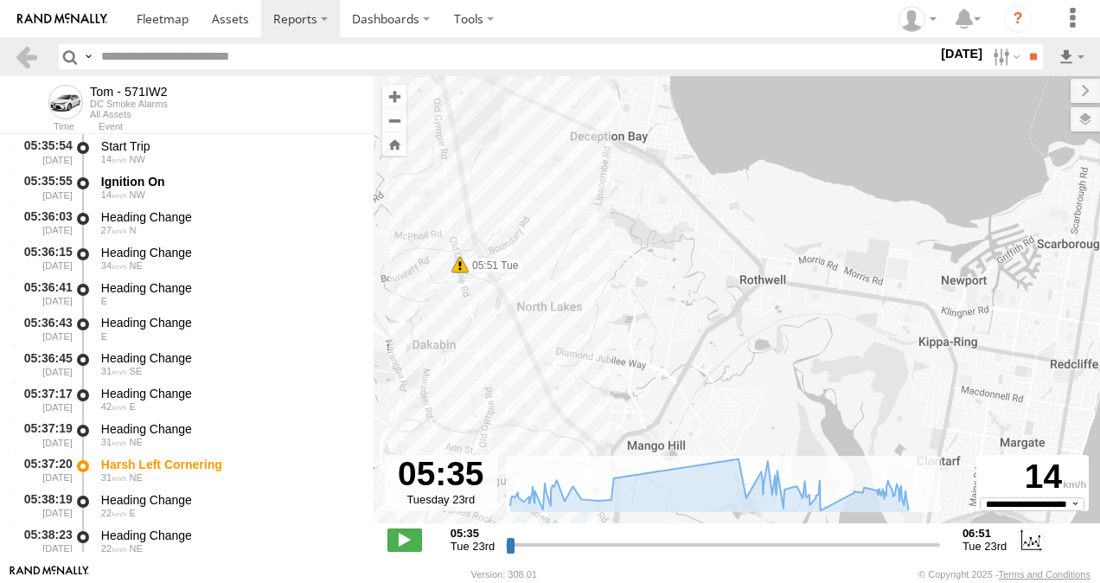
click at [695, 227] on div "Tom - 571IW2 05:37 Tue 05:40 Tue 05:41 Tue 05:51 Tue 06:35 Tue 06:51 Tue 06:20 …" at bounding box center [737, 308] width 727 height 465
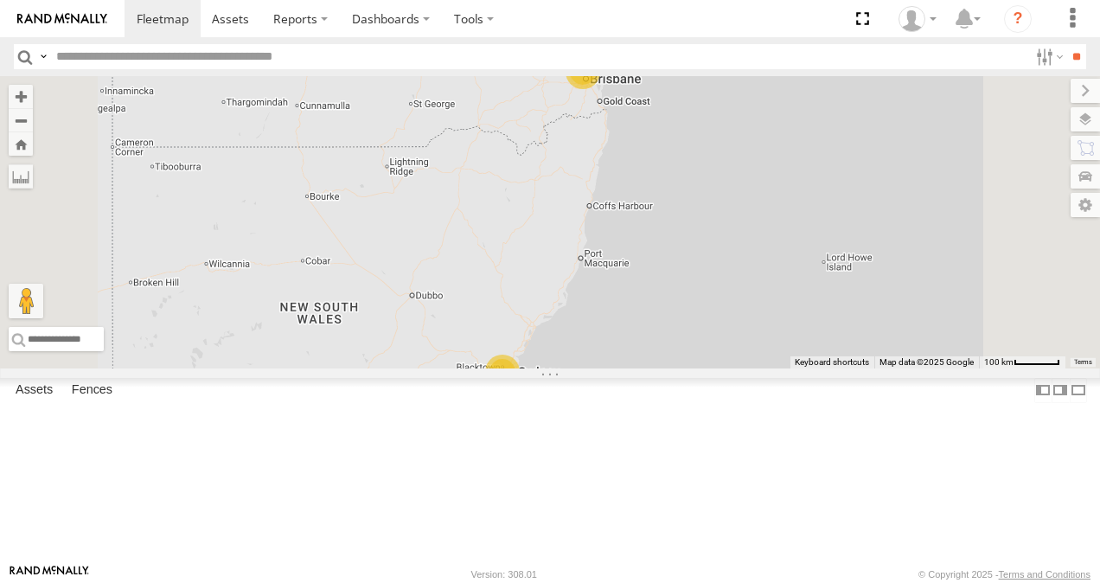
click at [0, 0] on link at bounding box center [0, 0] width 0 height 0
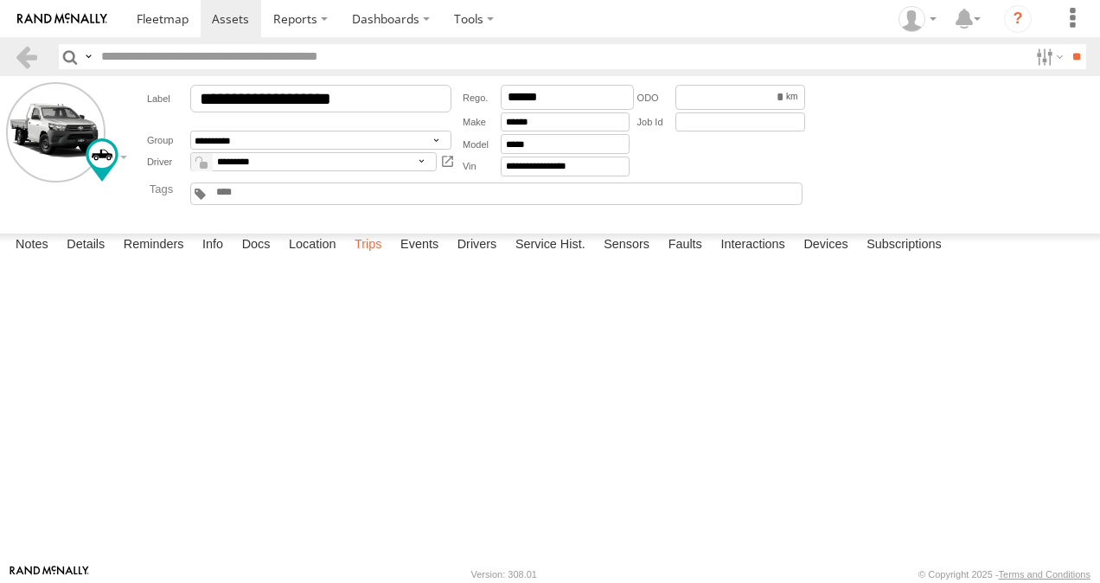
click at [372, 258] on label "Trips" at bounding box center [368, 246] width 45 height 24
click at [163, 19] on span at bounding box center [163, 18] width 52 height 16
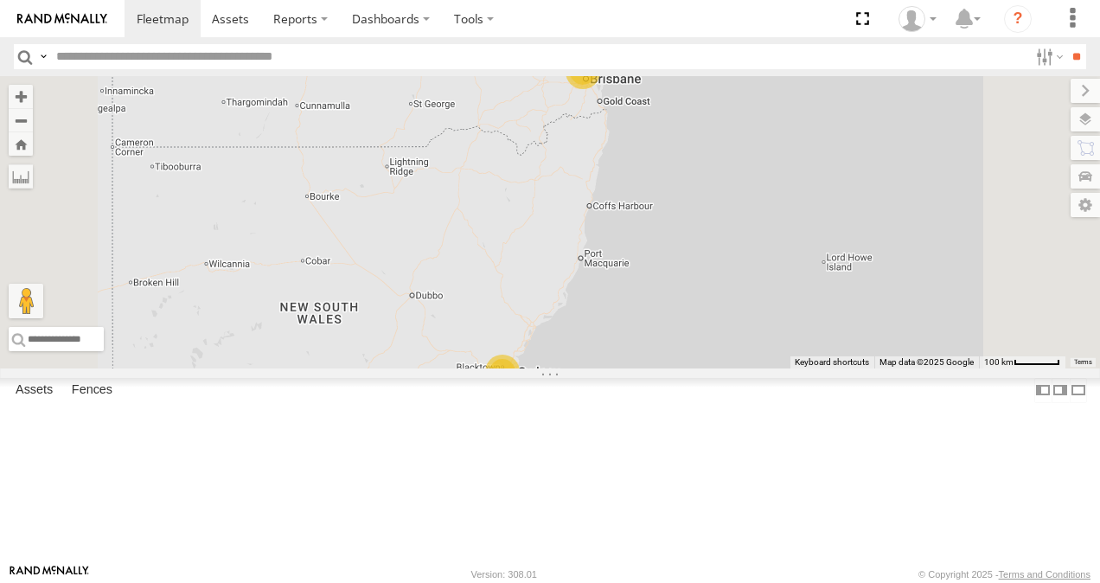
drag, startPoint x: 251, startPoint y: 521, endPoint x: 274, endPoint y: 520, distance: 23.4
click at [0, 0] on link at bounding box center [0, 0] width 0 height 0
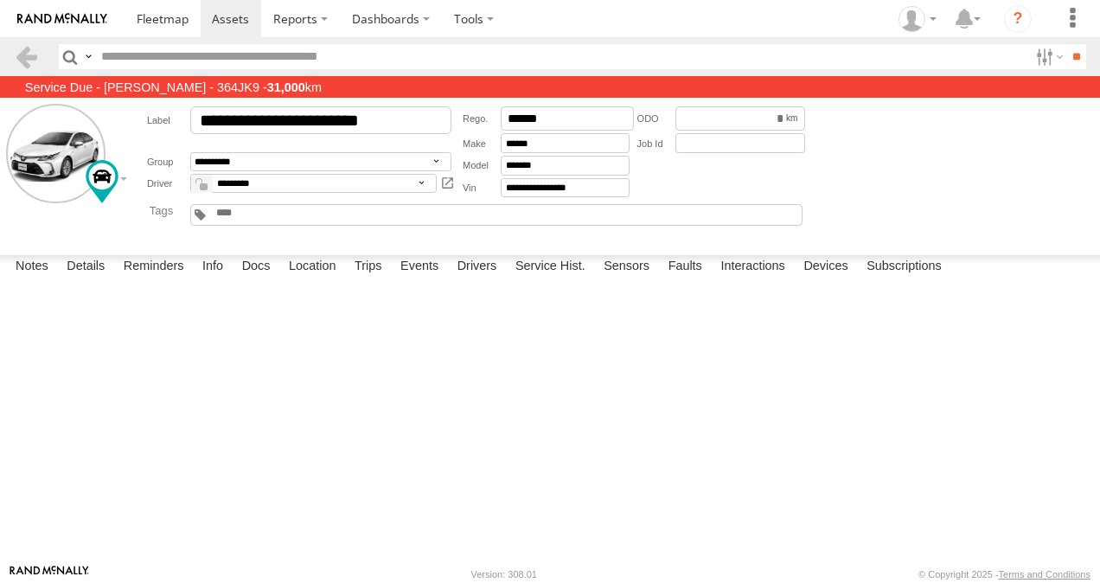
scroll to position [3, 0]
click at [377, 279] on label "Trips" at bounding box center [368, 267] width 45 height 24
click at [157, 20] on span at bounding box center [163, 18] width 52 height 16
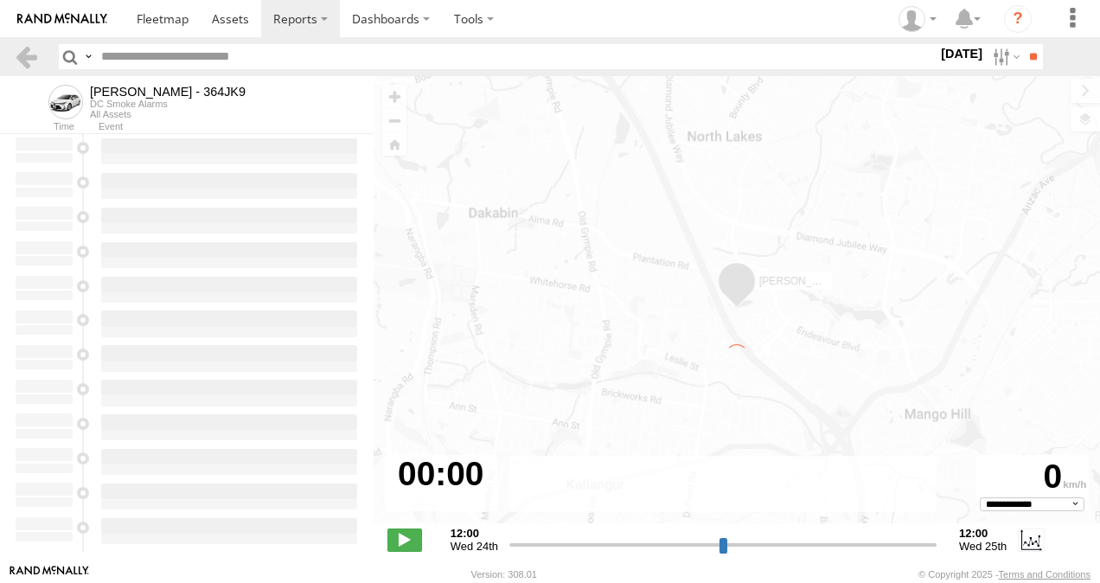
select select "**********"
type input "**********"
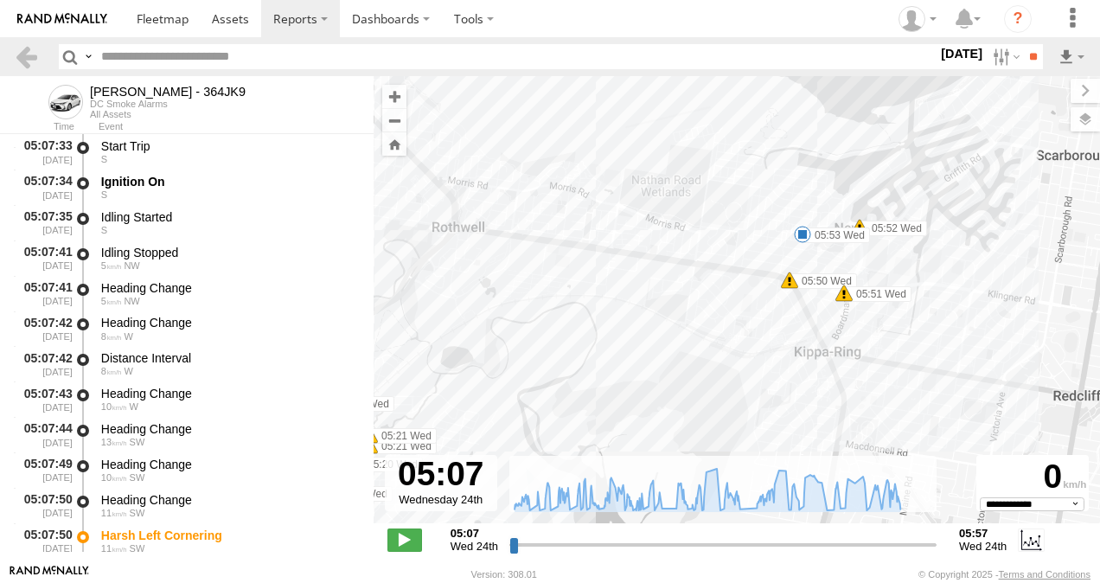
drag, startPoint x: 870, startPoint y: 309, endPoint x: 677, endPoint y: 431, distance: 228.2
click at [677, 431] on div "[PERSON_NAME] - 364JK9 05:27 Wed 05:27 Wed 05:41 Wed 05:50 Wed 05:51 Wed 05:52 …" at bounding box center [737, 308] width 727 height 465
click at [805, 232] on span at bounding box center [802, 234] width 17 height 17
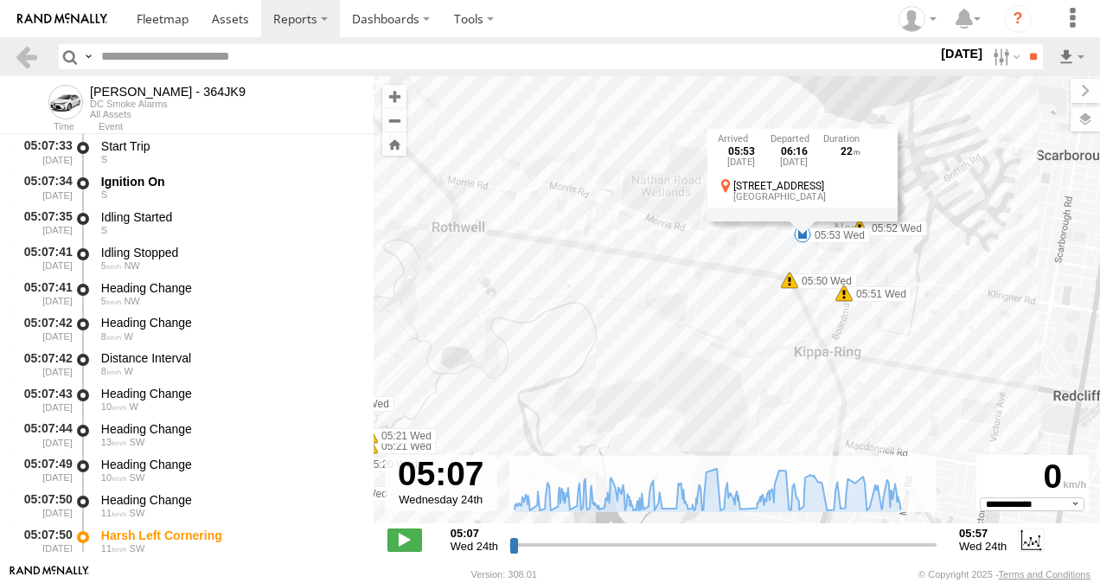
click at [709, 339] on div "Benjamin Fidow - 364JK9 05:27 Wed 05:27 Wed 05:41 Wed 05:50 Wed 05:51 Wed 05:52…" at bounding box center [737, 308] width 727 height 465
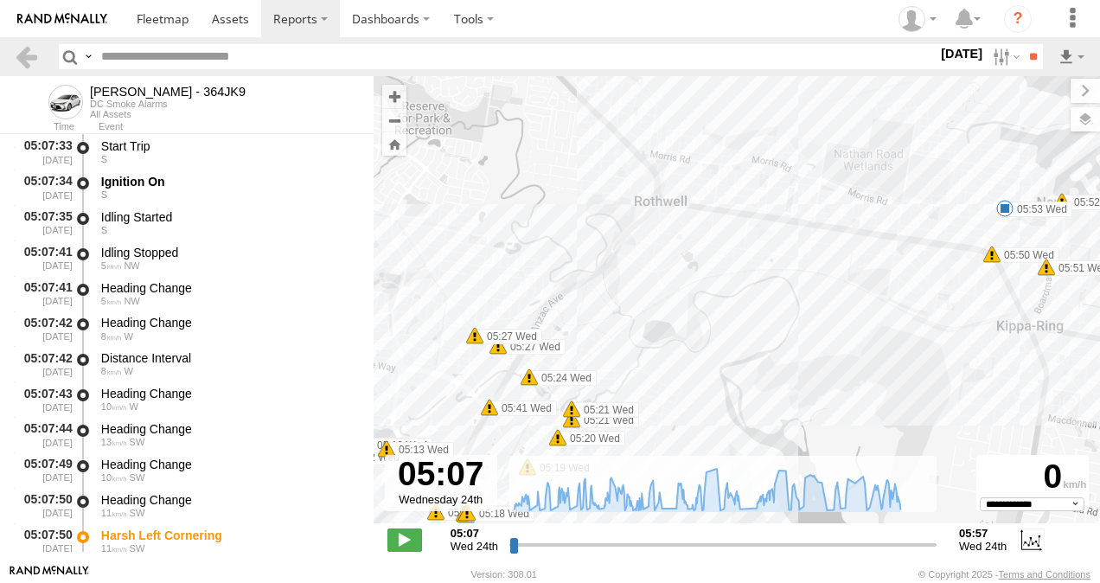
drag, startPoint x: 657, startPoint y: 346, endPoint x: 888, endPoint y: 317, distance: 232.7
click at [888, 317] on div "Benjamin Fidow - 364JK9 05:27 Wed 05:27 Wed 05:41 Wed 05:50 Wed 05:51 Wed 05:52…" at bounding box center [737, 308] width 727 height 465
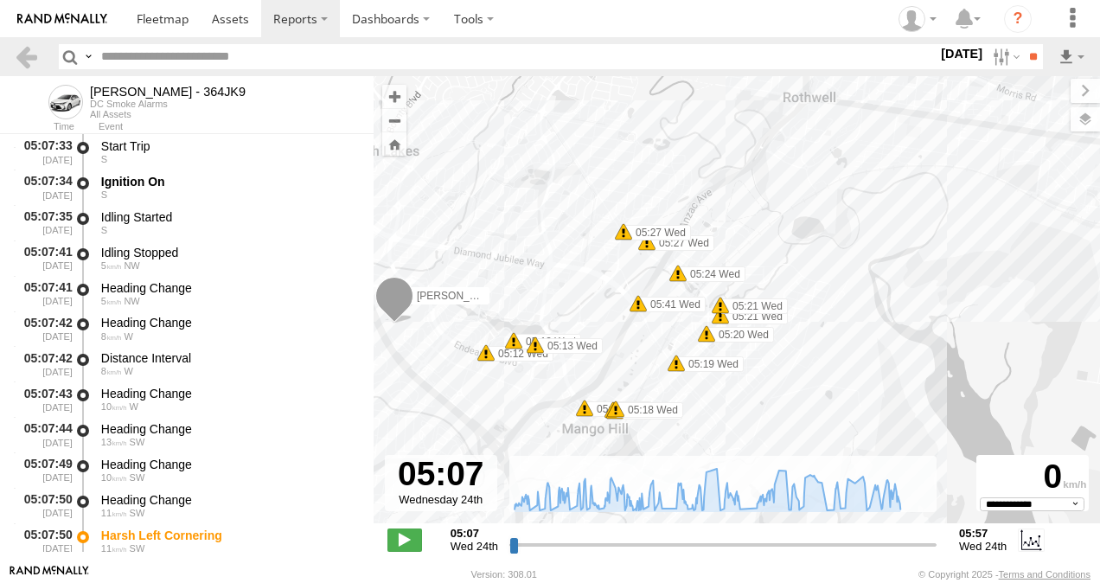
drag, startPoint x: 723, startPoint y: 394, endPoint x: 844, endPoint y: 295, distance: 156.7
click at [844, 295] on div "Benjamin Fidow - 364JK9 05:27 Wed 05:27 Wed 05:41 Wed 05:50 Wed 05:51 Wed 05:52…" at bounding box center [737, 308] width 727 height 465
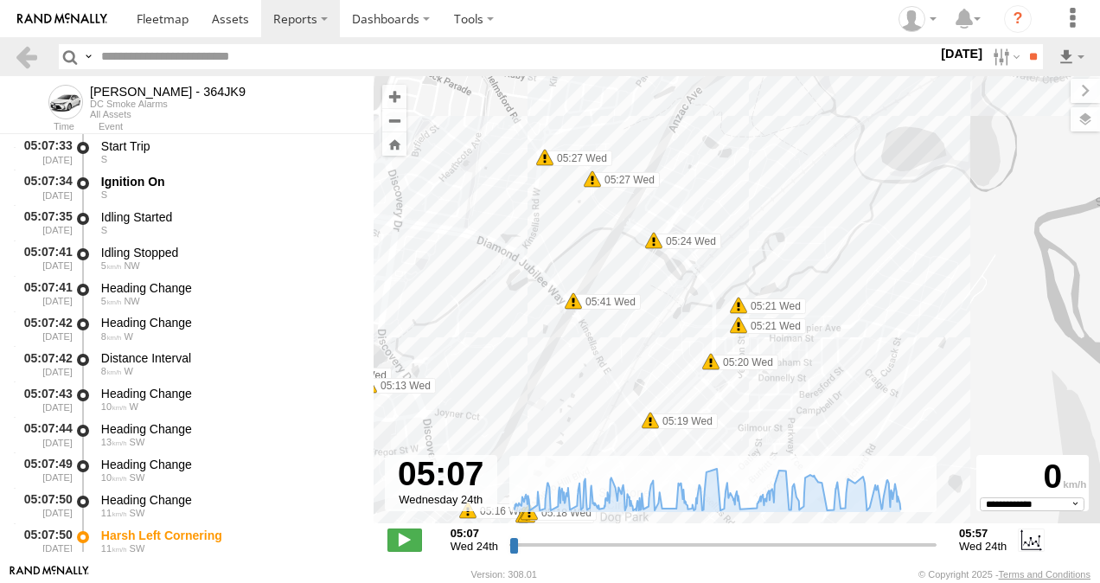
drag, startPoint x: 791, startPoint y: 266, endPoint x: 920, endPoint y: 286, distance: 130.4
click at [920, 286] on div "Benjamin Fidow - 364JK9 05:27 Wed 05:27 Wed 05:41 Wed 05:50 Wed 05:51 Wed 05:52…" at bounding box center [737, 308] width 727 height 465
click at [657, 243] on span at bounding box center [653, 240] width 17 height 17
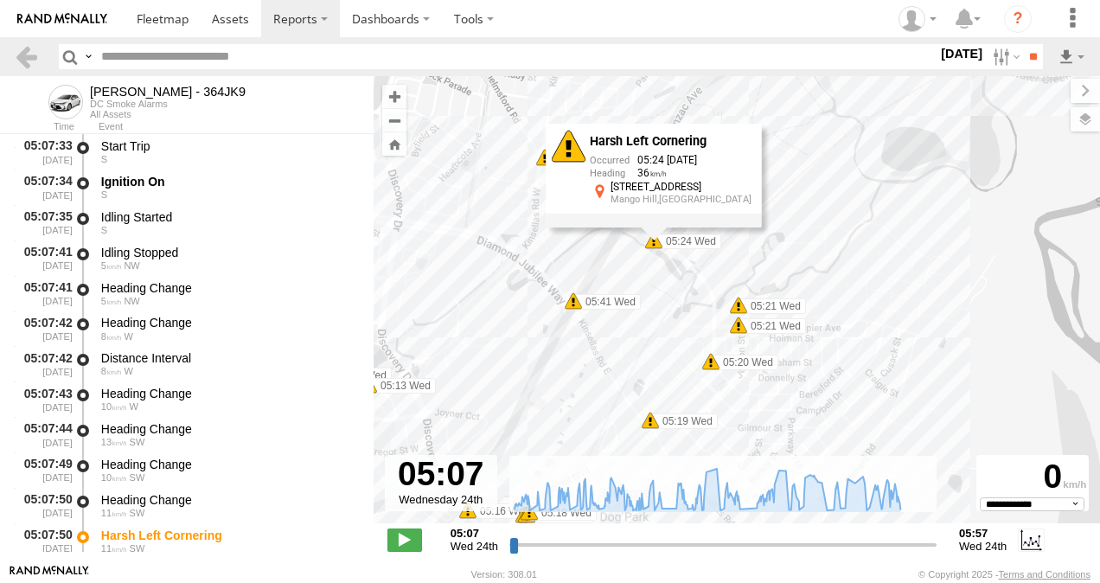
click at [571, 271] on div "Benjamin Fidow - 364JK9 05:27 Wed 05:27 Wed 05:41 Wed 05:50 Wed 05:51 Wed 05:52…" at bounding box center [737, 308] width 727 height 465
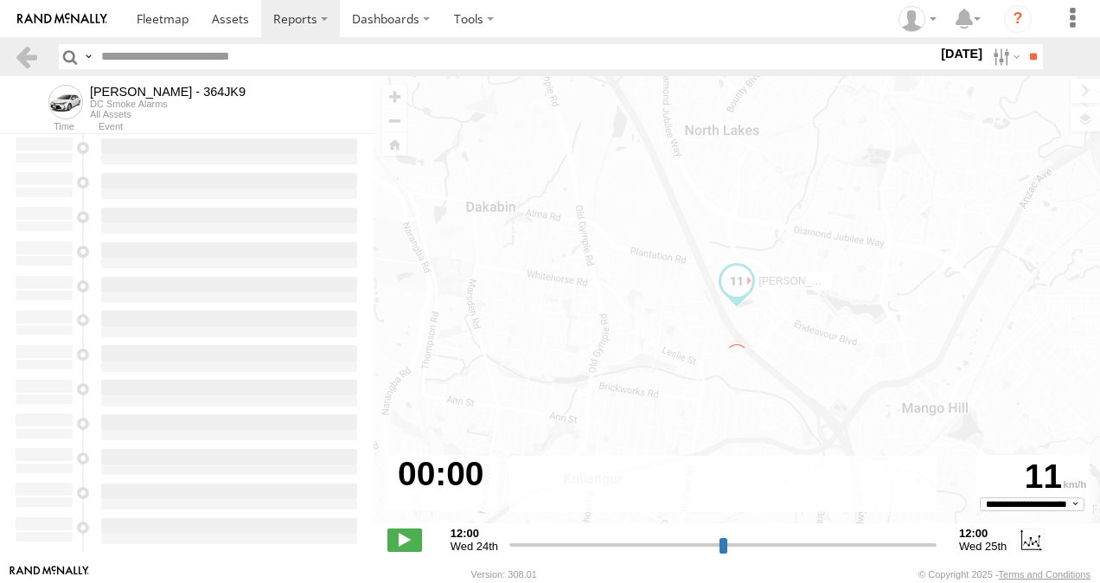
type input "**********"
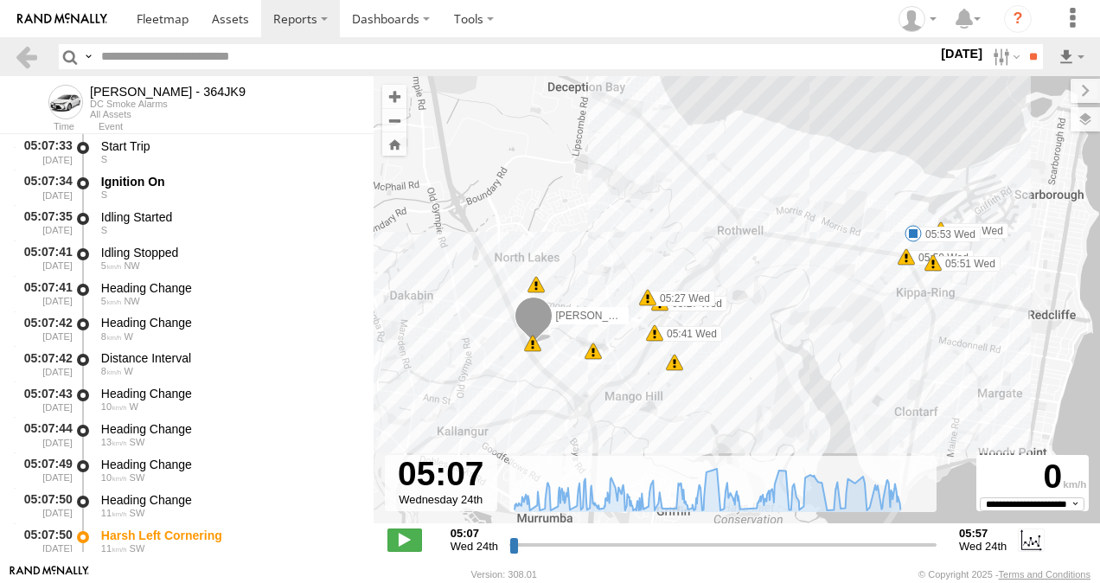
click at [657, 337] on span at bounding box center [654, 332] width 17 height 17
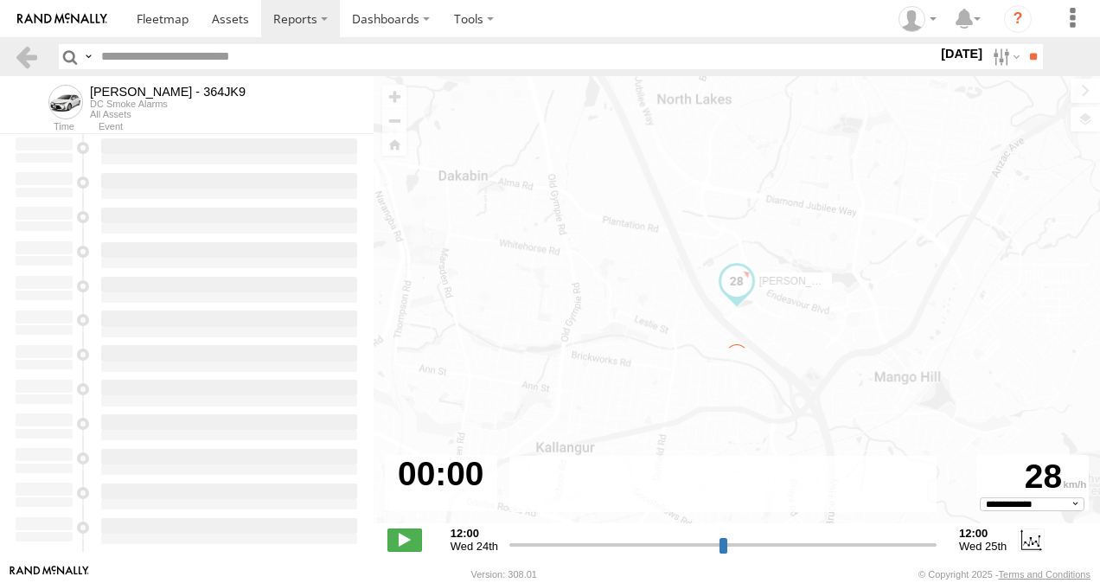
select select "**********"
type input "**********"
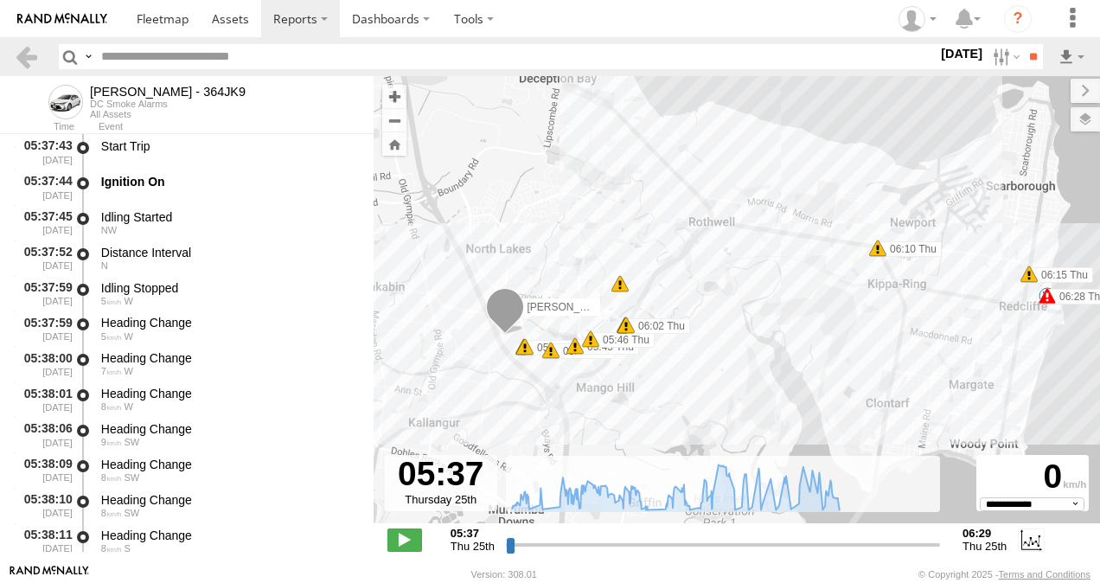
drag, startPoint x: 830, startPoint y: 352, endPoint x: 867, endPoint y: 329, distance: 43.2
click at [867, 329] on div "[PERSON_NAME] - 364JK9 05:41 Thu 05:41 Thu 05:44 Thu 05:45 Thu 05:46 Thu 06:01 …" at bounding box center [737, 308] width 727 height 465
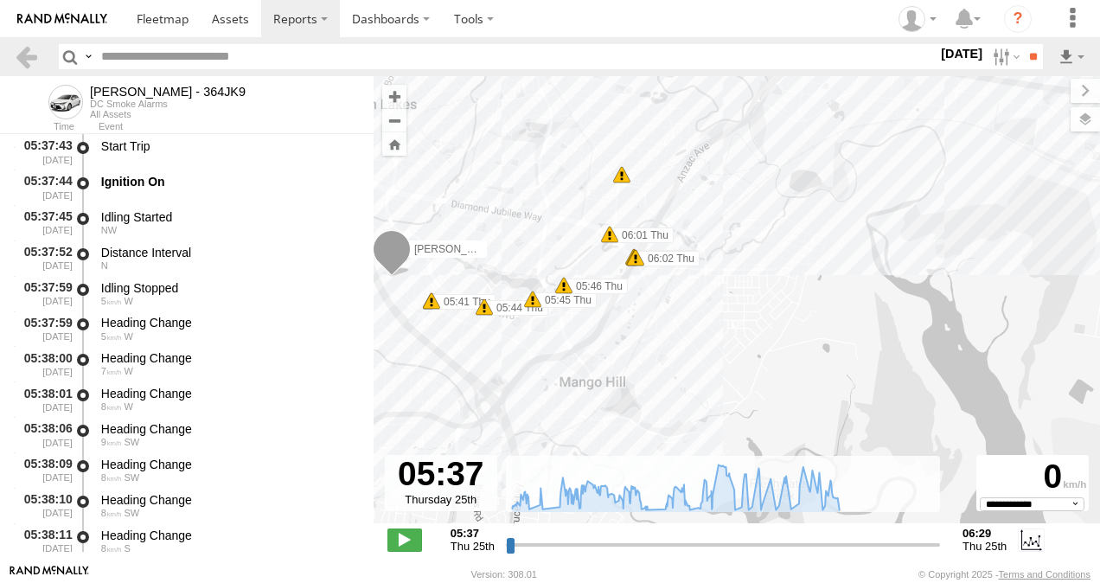
drag, startPoint x: 588, startPoint y: 349, endPoint x: 708, endPoint y: 315, distance: 124.3
click at [708, 315] on div "[PERSON_NAME] - 364JK9 05:41 Thu 05:41 Thu 05:44 Thu 05:45 Thu 05:46 Thu 06:01 …" at bounding box center [737, 308] width 727 height 465
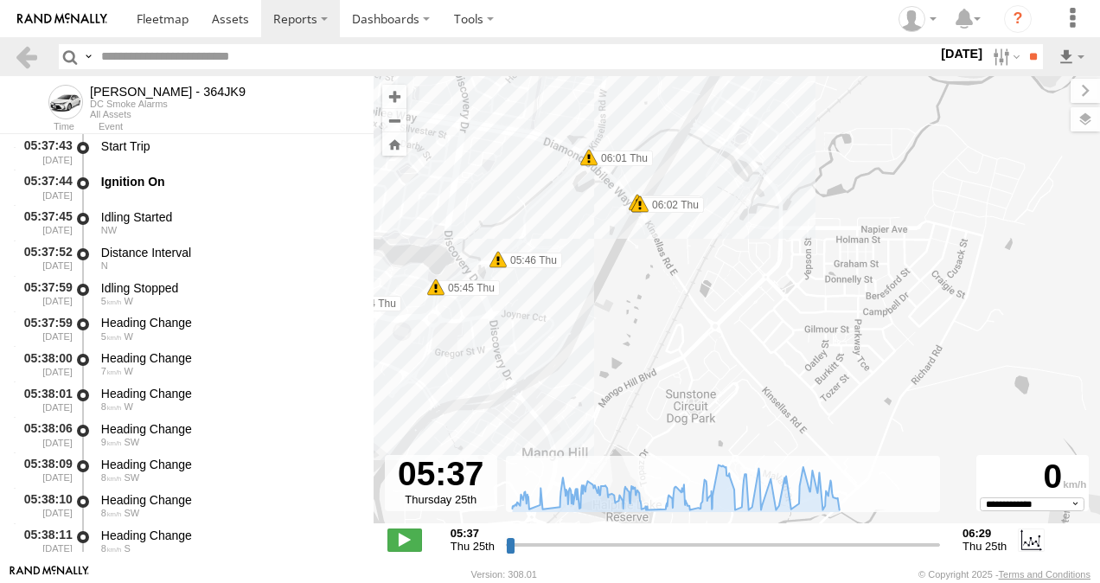
drag, startPoint x: 639, startPoint y: 290, endPoint x: 677, endPoint y: 290, distance: 37.2
click at [677, 290] on div "[PERSON_NAME] - 364JK9 05:41 Thu 05:41 Thu 05:44 Thu 05:45 Thu 05:46 Thu 06:01 …" at bounding box center [737, 308] width 727 height 465
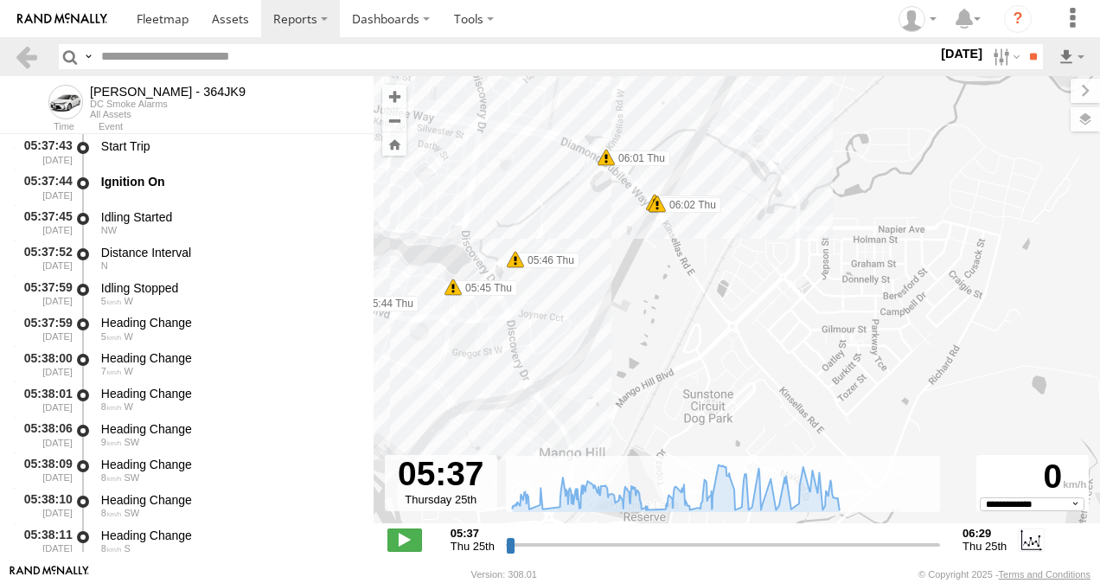
click at [606, 157] on span at bounding box center [606, 157] width 17 height 17
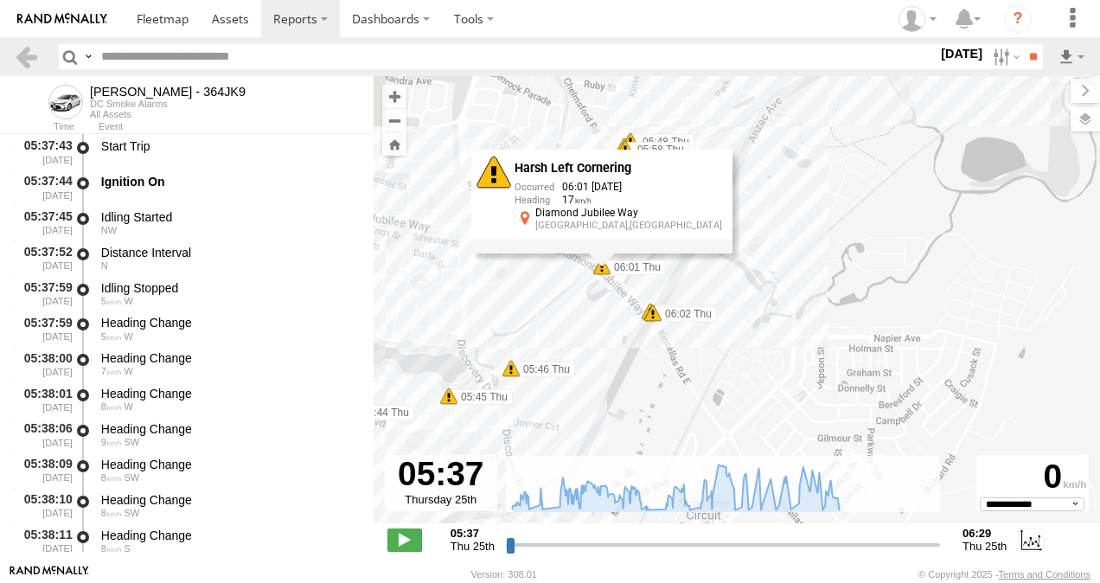
drag, startPoint x: 590, startPoint y: 230, endPoint x: 588, endPoint y: 353, distance: 122.9
click at [585, 355] on div "[PERSON_NAME] - 364JK9 05:41 Thu 05:41 Thu 05:44 Thu 05:45 Thu 05:46 Thu 06:01 …" at bounding box center [737, 308] width 727 height 465
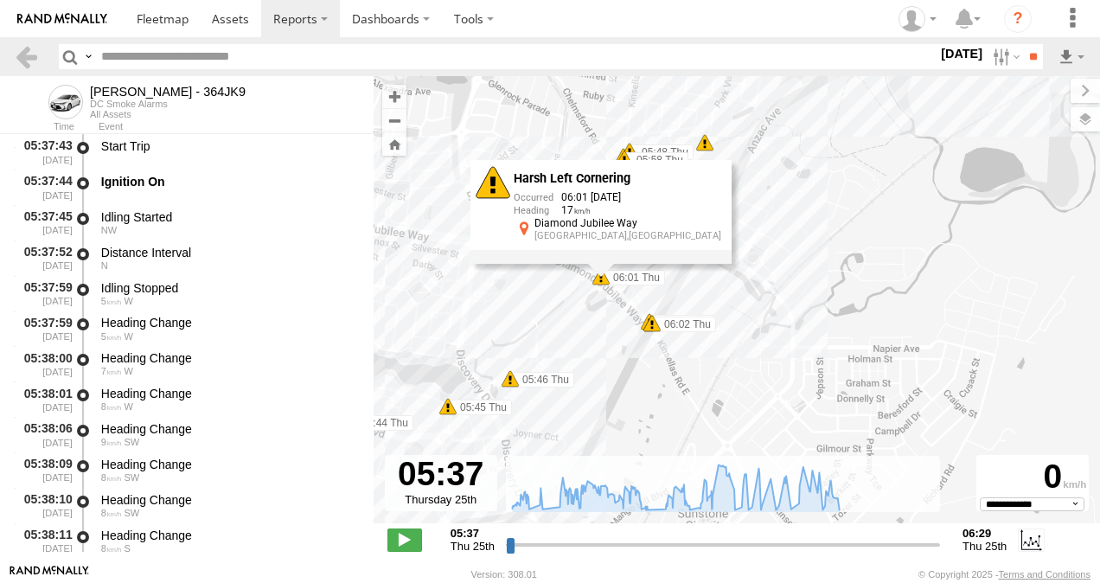
drag, startPoint x: 820, startPoint y: 265, endPoint x: 753, endPoint y: 277, distance: 68.6
click at [818, 265] on div "[PERSON_NAME] - 364JK9 05:41 Thu 05:41 Thu 05:44 Thu 05:45 Thu 05:46 Thu 06:01 …" at bounding box center [737, 308] width 727 height 465
click at [798, 243] on div "[PERSON_NAME] - 364JK9 05:41 Thu 05:41 Thu 05:44 Thu 05:45 Thu 05:46 Thu 06:01 …" at bounding box center [737, 308] width 727 height 465
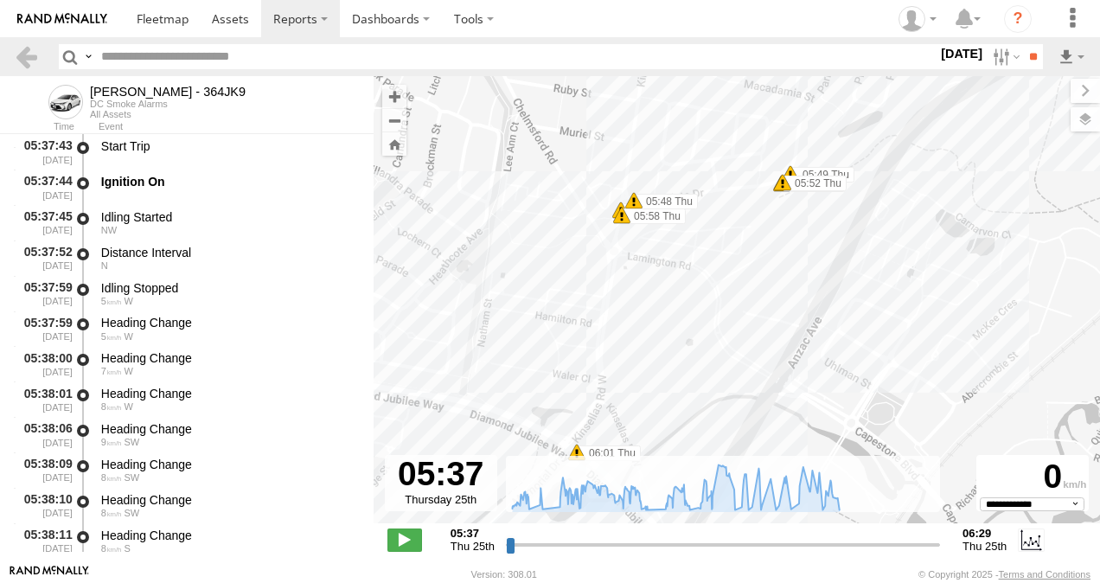
drag, startPoint x: 627, startPoint y: 164, endPoint x: 631, endPoint y: 277, distance: 112.5
click at [631, 277] on div "[PERSON_NAME] - 364JK9 05:41 Thu 05:41 Thu 05:44 Thu 05:45 Thu 05:46 Thu 06:01 …" at bounding box center [737, 308] width 727 height 465
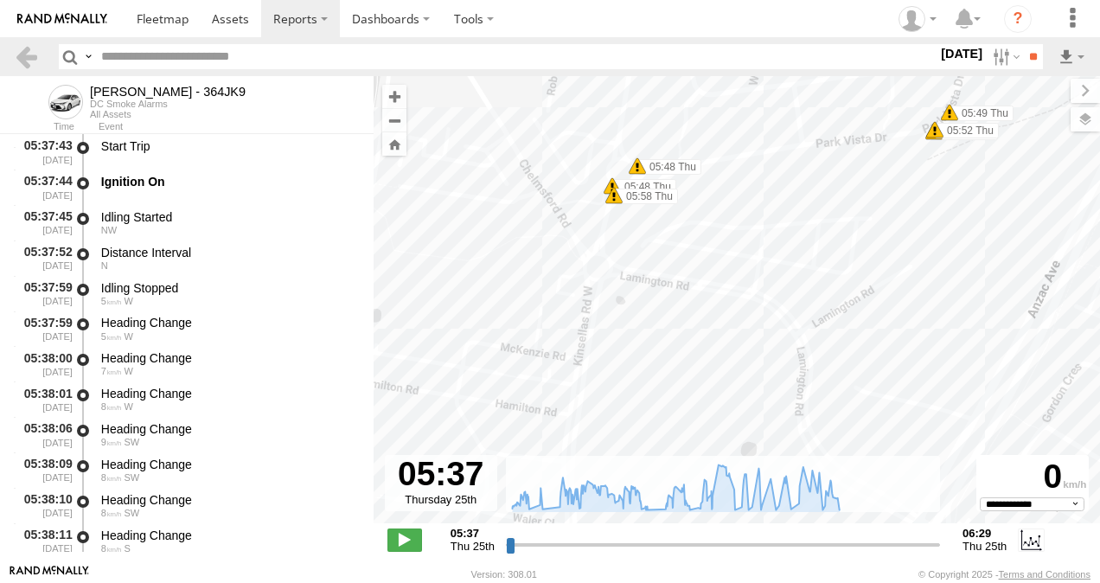
click at [615, 197] on span at bounding box center [614, 195] width 17 height 17
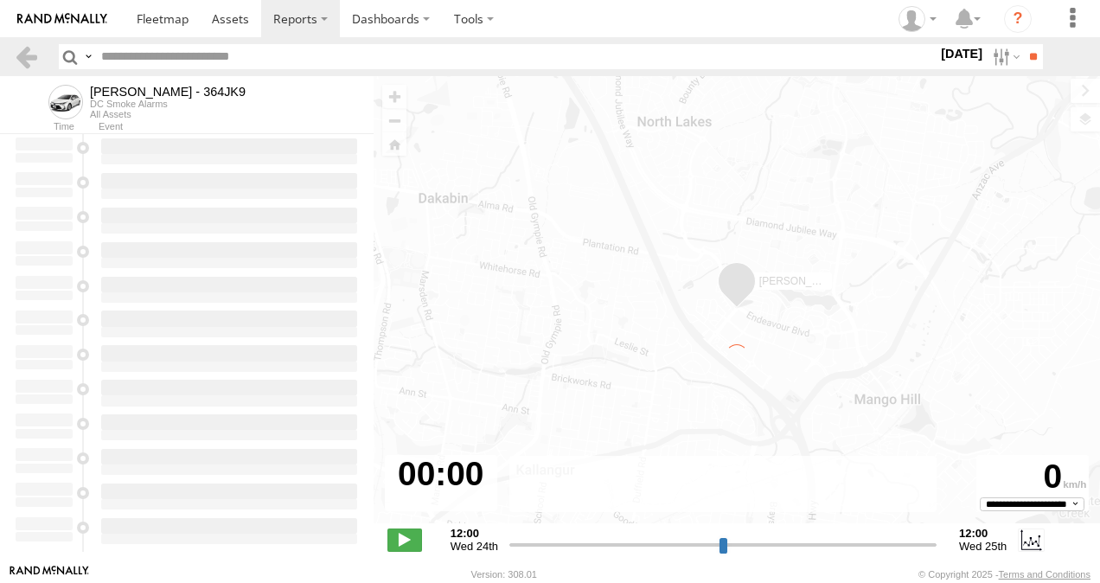
type input "**********"
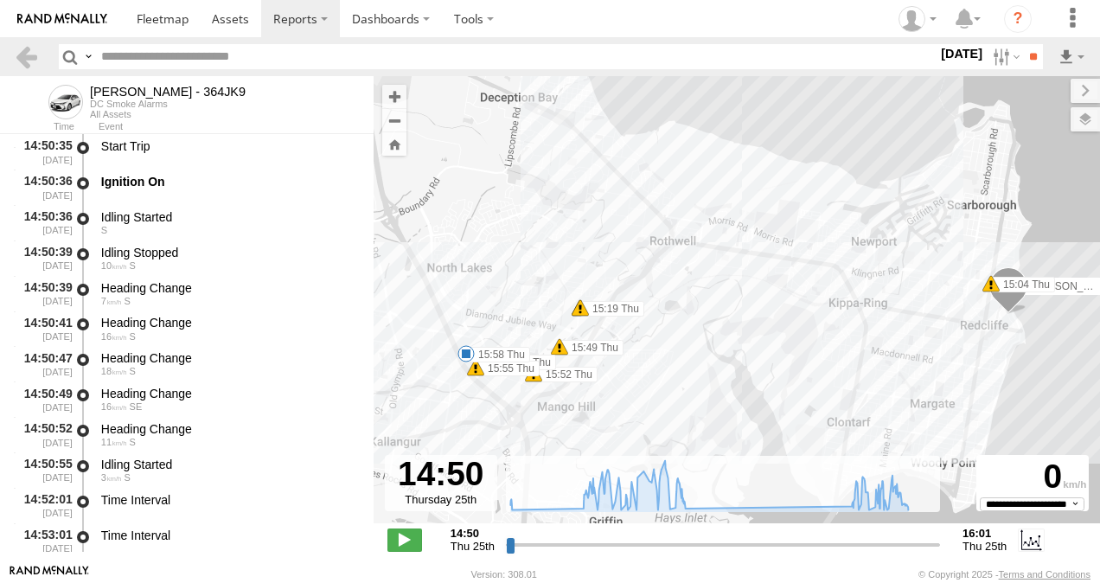
click at [467, 353] on span at bounding box center [466, 353] width 17 height 17
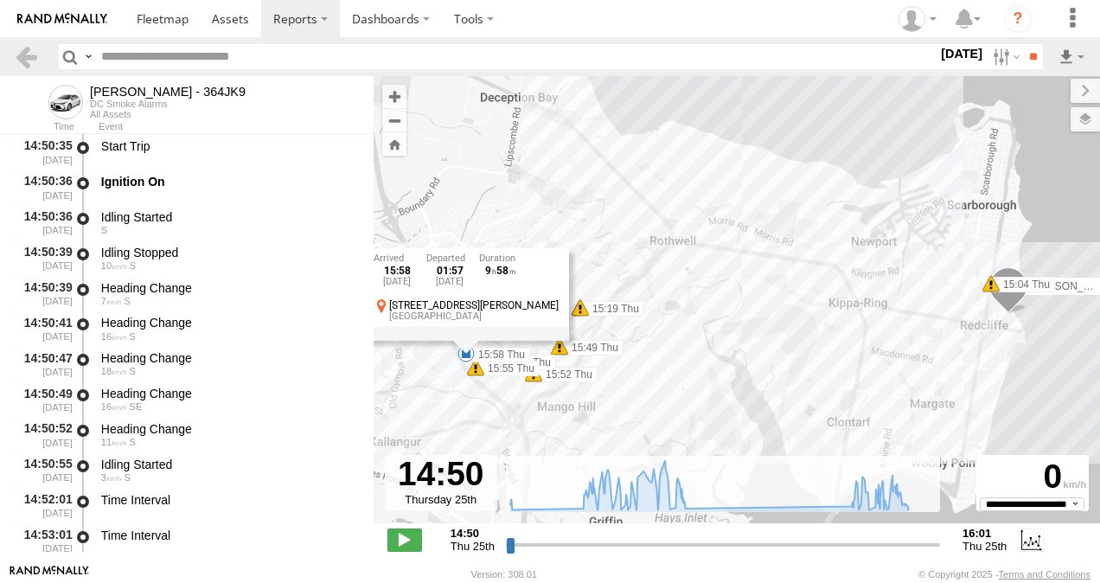
click at [727, 356] on div "Benjamin Fidow - 364JK9 15:04 Thu 15:19 Thu 15:19 Thu 15:49 Thu 15:52 Thu 15:54…" at bounding box center [737, 308] width 727 height 465
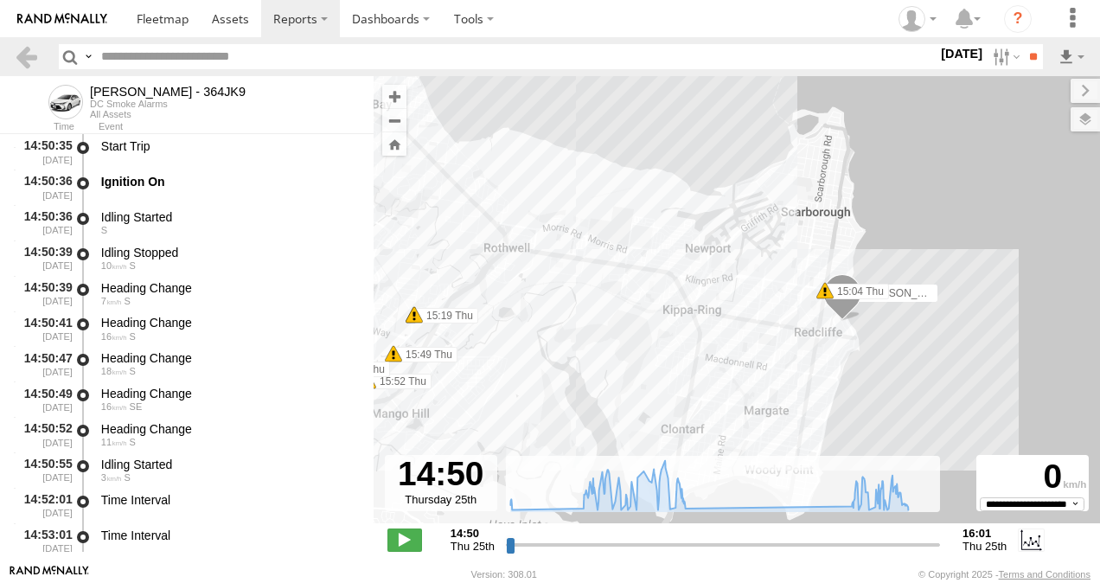
drag, startPoint x: 746, startPoint y: 325, endPoint x: 575, endPoint y: 332, distance: 170.6
click at [575, 332] on div "Benjamin Fidow - 364JK9 15:04 Thu 15:19 Thu 15:19 Thu 15:49 Thu 15:52 Thu 15:54…" at bounding box center [737, 308] width 727 height 465
click at [822, 293] on span at bounding box center [825, 290] width 17 height 17
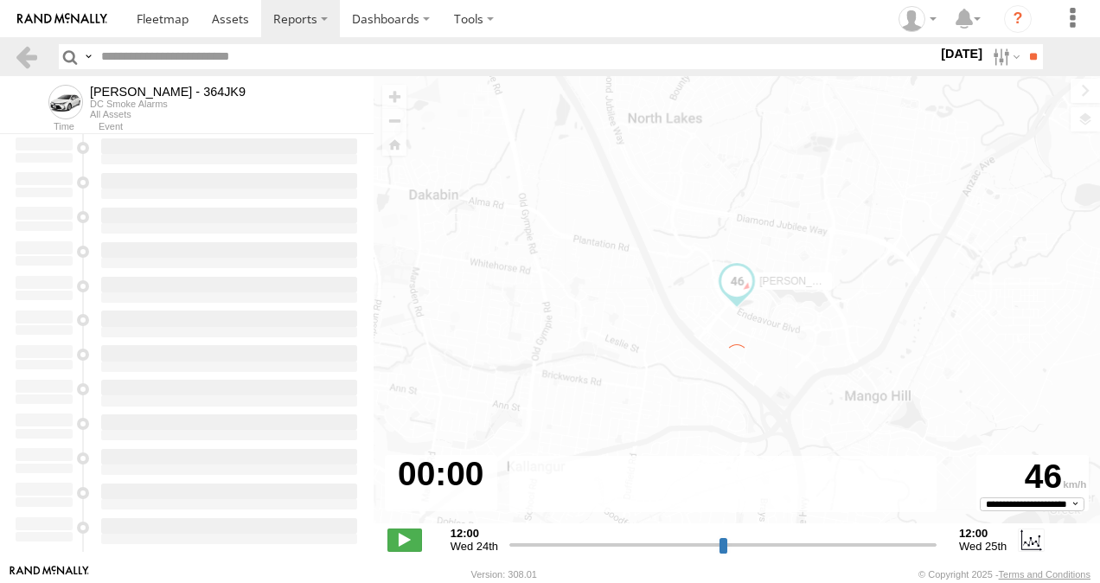
type input "**********"
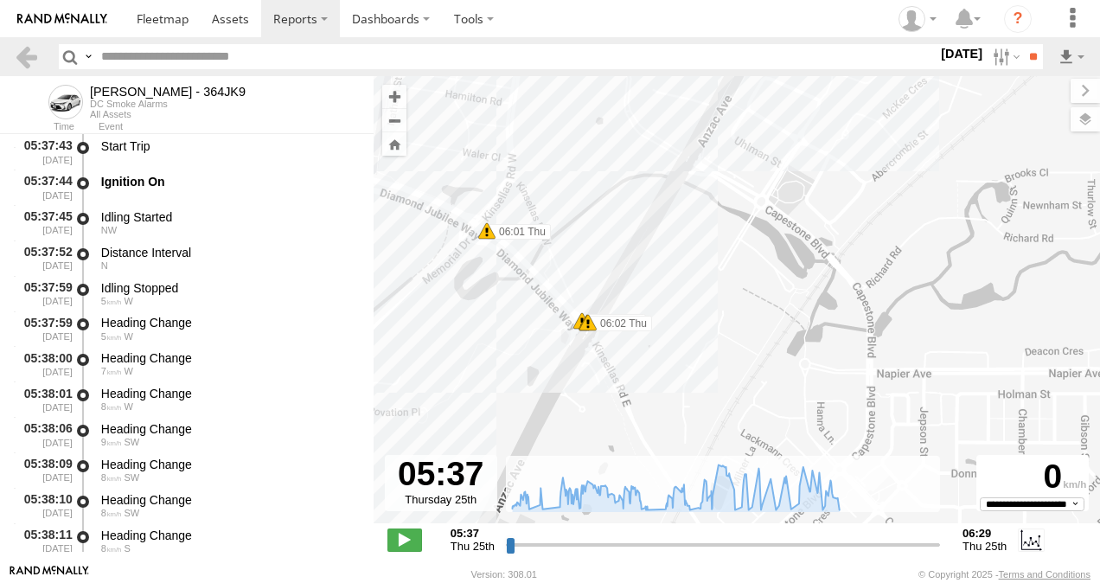
click at [488, 242] on div "[PERSON_NAME] - 364JK9 05:41 Thu 05:41 Thu 05:44 Thu 05:45 Thu 05:46 Thu 06:01 …" at bounding box center [737, 308] width 727 height 465
click at [486, 234] on span at bounding box center [486, 230] width 17 height 17
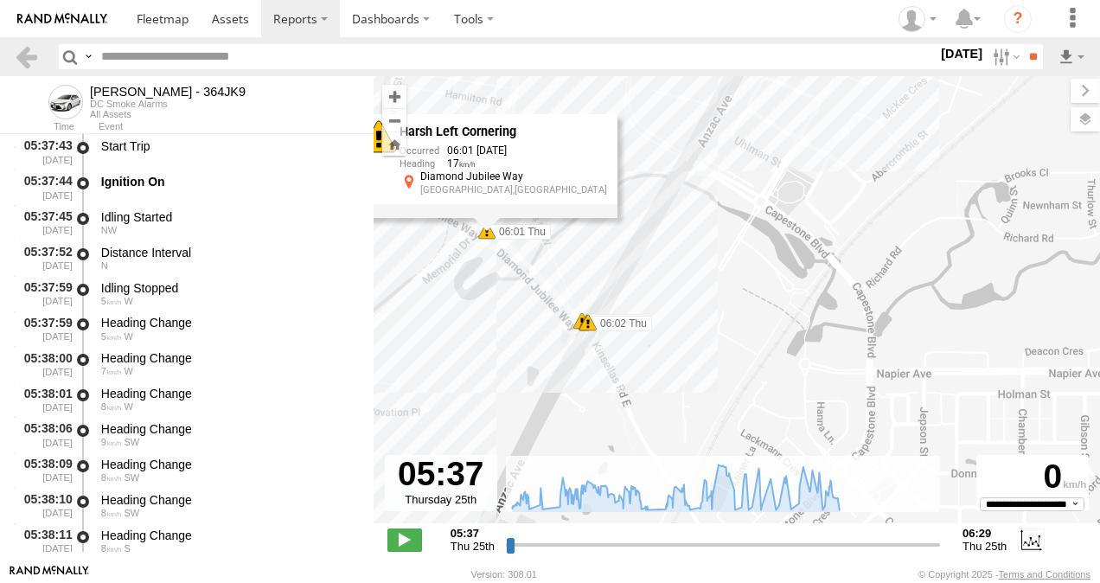
click at [478, 317] on div "[PERSON_NAME] - 364JK9 05:41 Thu 05:41 Thu 05:44 Thu 05:45 Thu 05:46 Thu 06:01 …" at bounding box center [737, 308] width 727 height 465
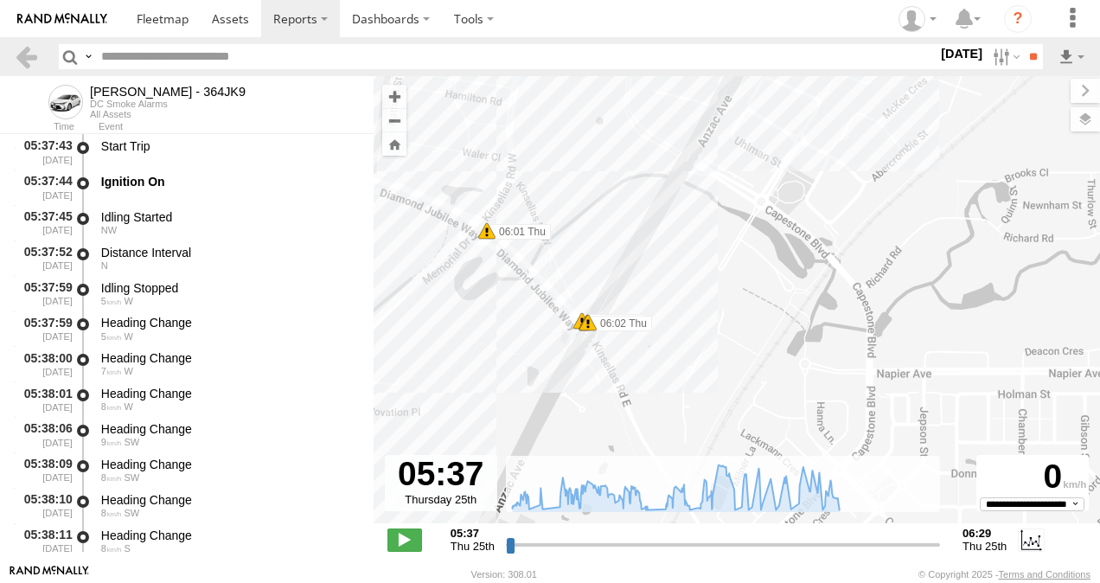
drag, startPoint x: 487, startPoint y: 301, endPoint x: 503, endPoint y: 322, distance: 26.5
click at [499, 331] on div "[PERSON_NAME] - 364JK9 05:41 Thu 05:41 Thu 05:44 Thu 05:45 Thu 05:46 Thu 06:01 …" at bounding box center [737, 308] width 727 height 465
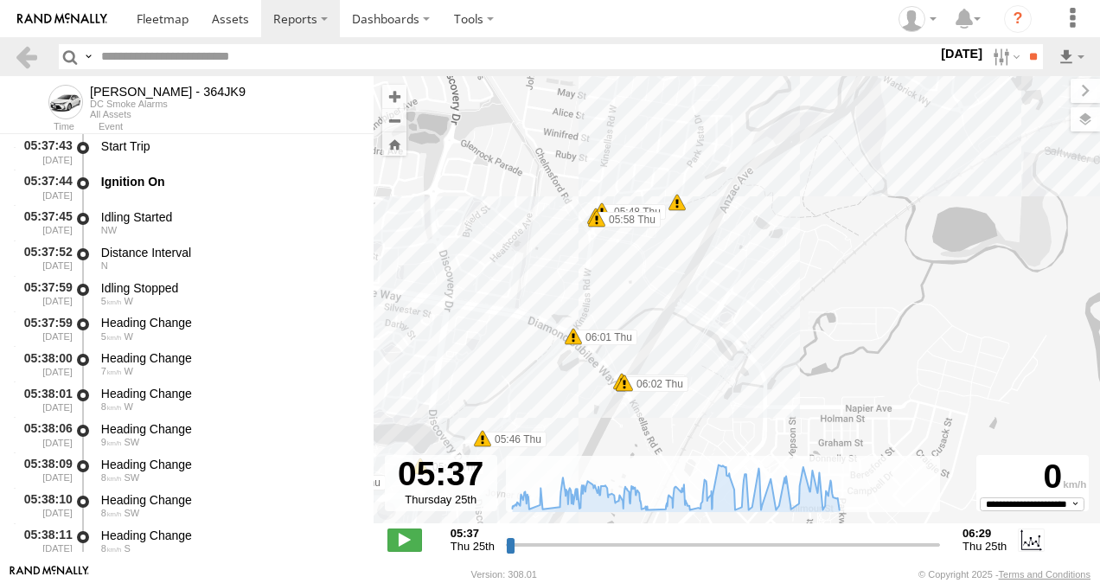
drag, startPoint x: 647, startPoint y: 175, endPoint x: 682, endPoint y: 292, distance: 121.8
click at [682, 292] on div "Benjamin Fidow - 364JK9 05:41 Thu 05:41 Thu 05:44 Thu 05:45 Thu 05:46 Thu 06:01…" at bounding box center [737, 308] width 727 height 465
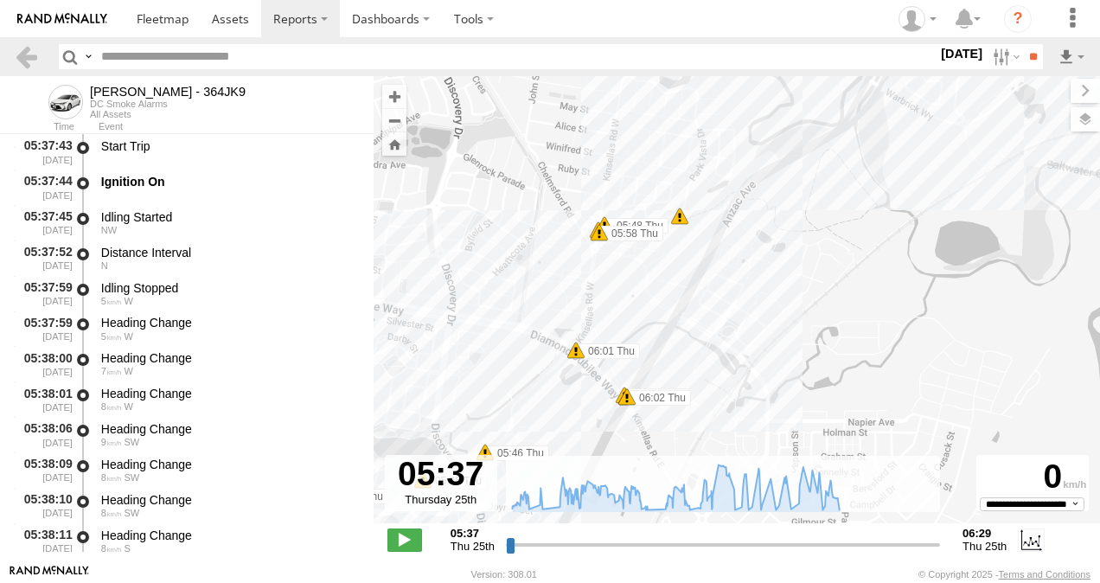
click at [635, 284] on div "Benjamin Fidow - 364JK9 05:41 Thu 05:41 Thu 05:44 Thu 05:45 Thu 05:46 Thu 06:01…" at bounding box center [737, 308] width 727 height 465
click at [600, 235] on span at bounding box center [599, 232] width 17 height 17
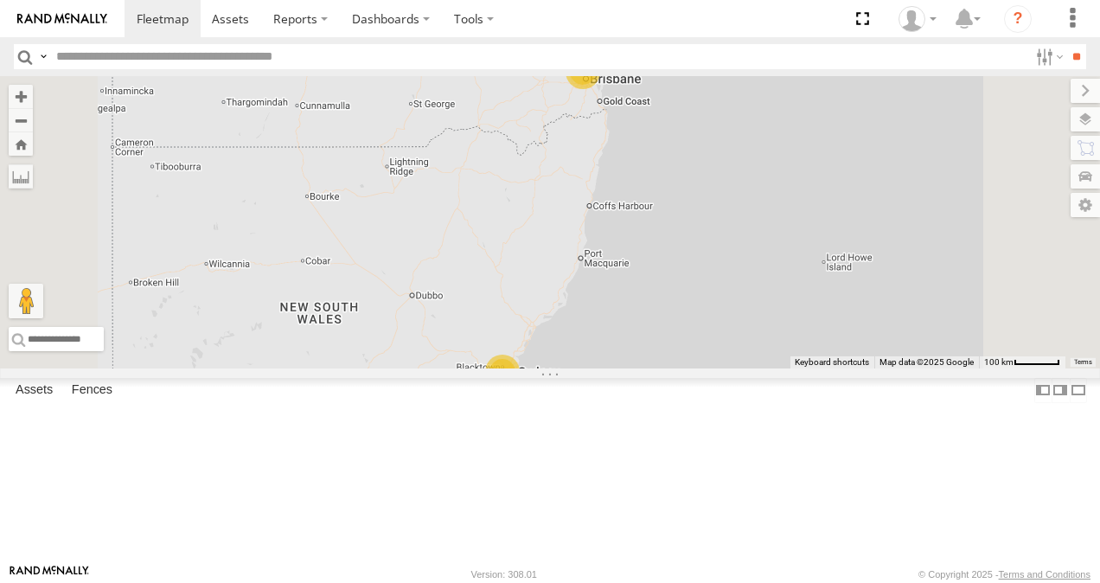
click at [0, 0] on link at bounding box center [0, 0] width 0 height 0
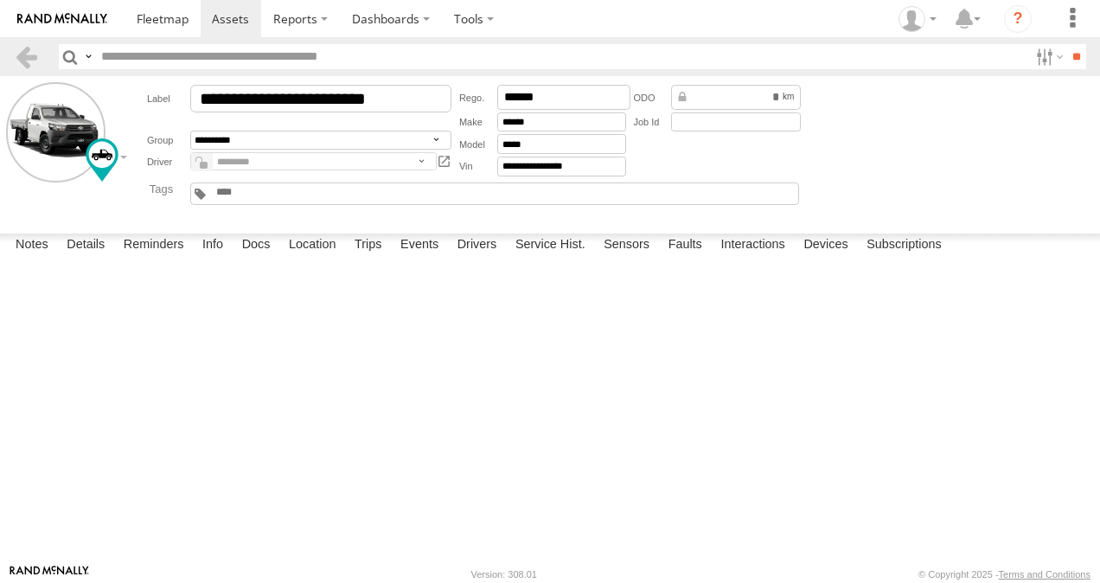
click at [374, 258] on label "Trips" at bounding box center [368, 246] width 45 height 24
